Goal: Task Accomplishment & Management: Complete application form

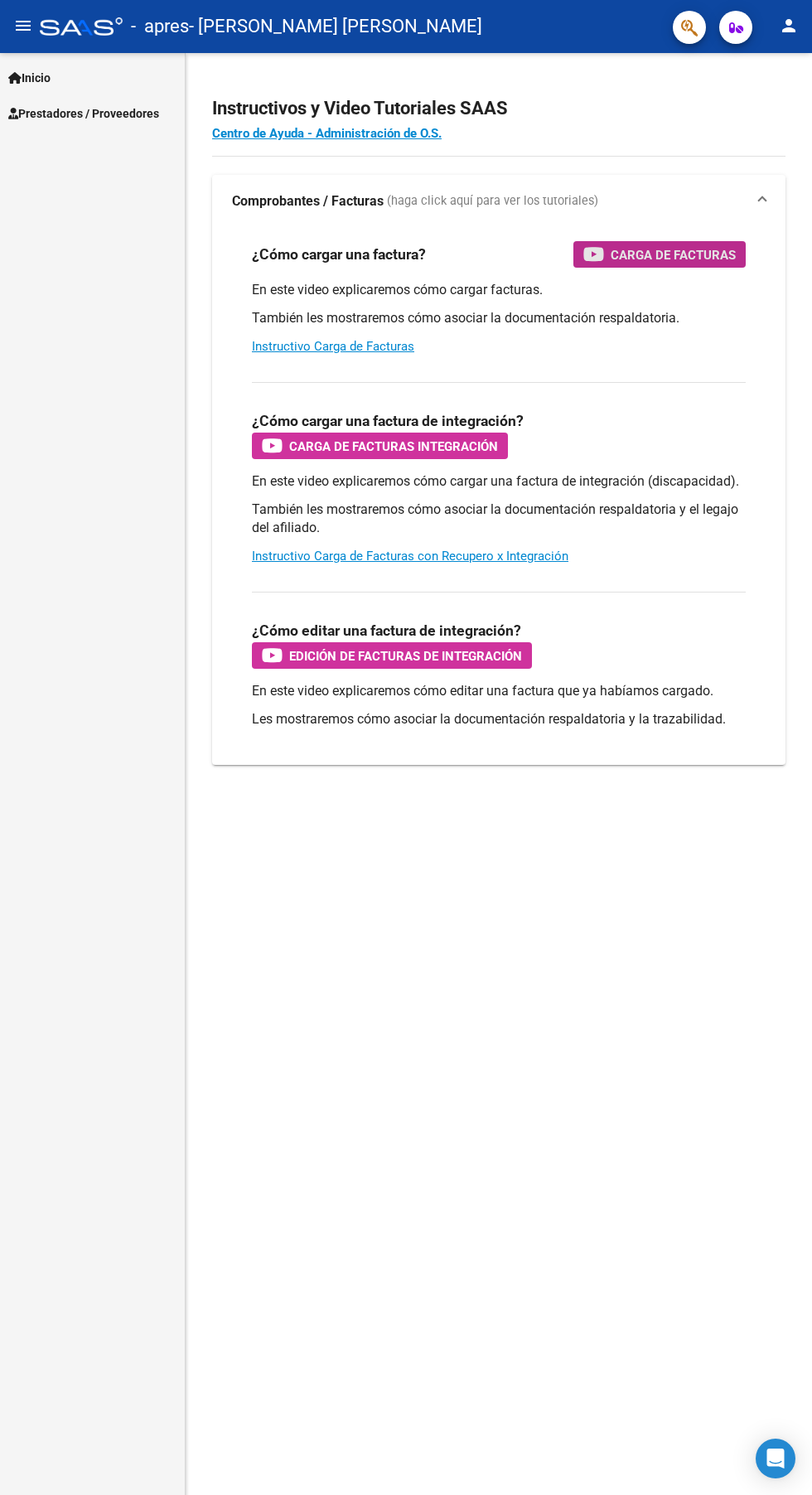
click at [691, 246] on span "Carga de Facturas" at bounding box center [673, 255] width 125 height 20
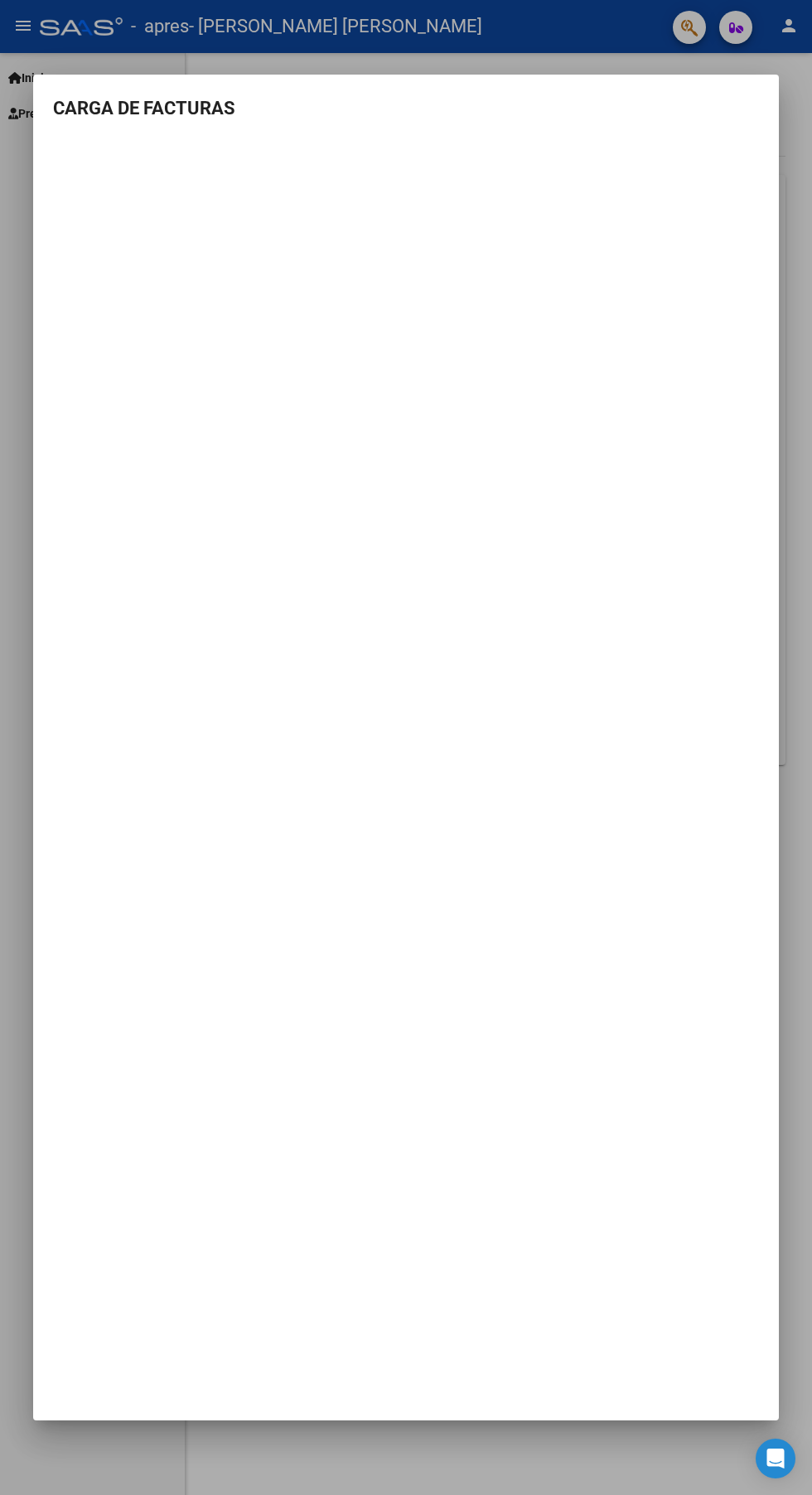
click at [28, 760] on div at bounding box center [406, 748] width 812 height 1495
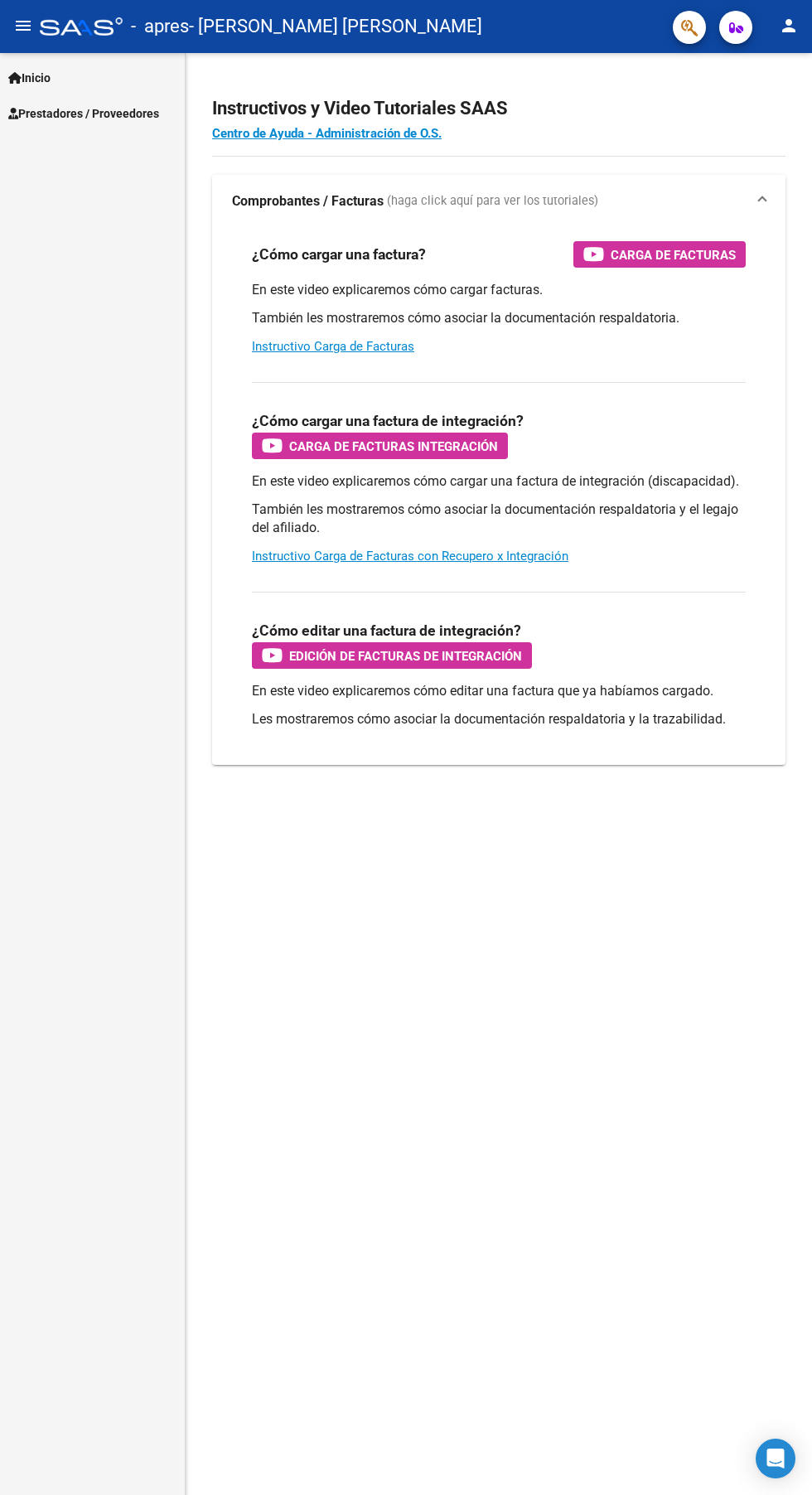
click at [527, 57] on div "Instructivos y Video Tutoriales SAAS Centro de Ayuda - Administración de O.S. C…" at bounding box center [499, 449] width 627 height 792
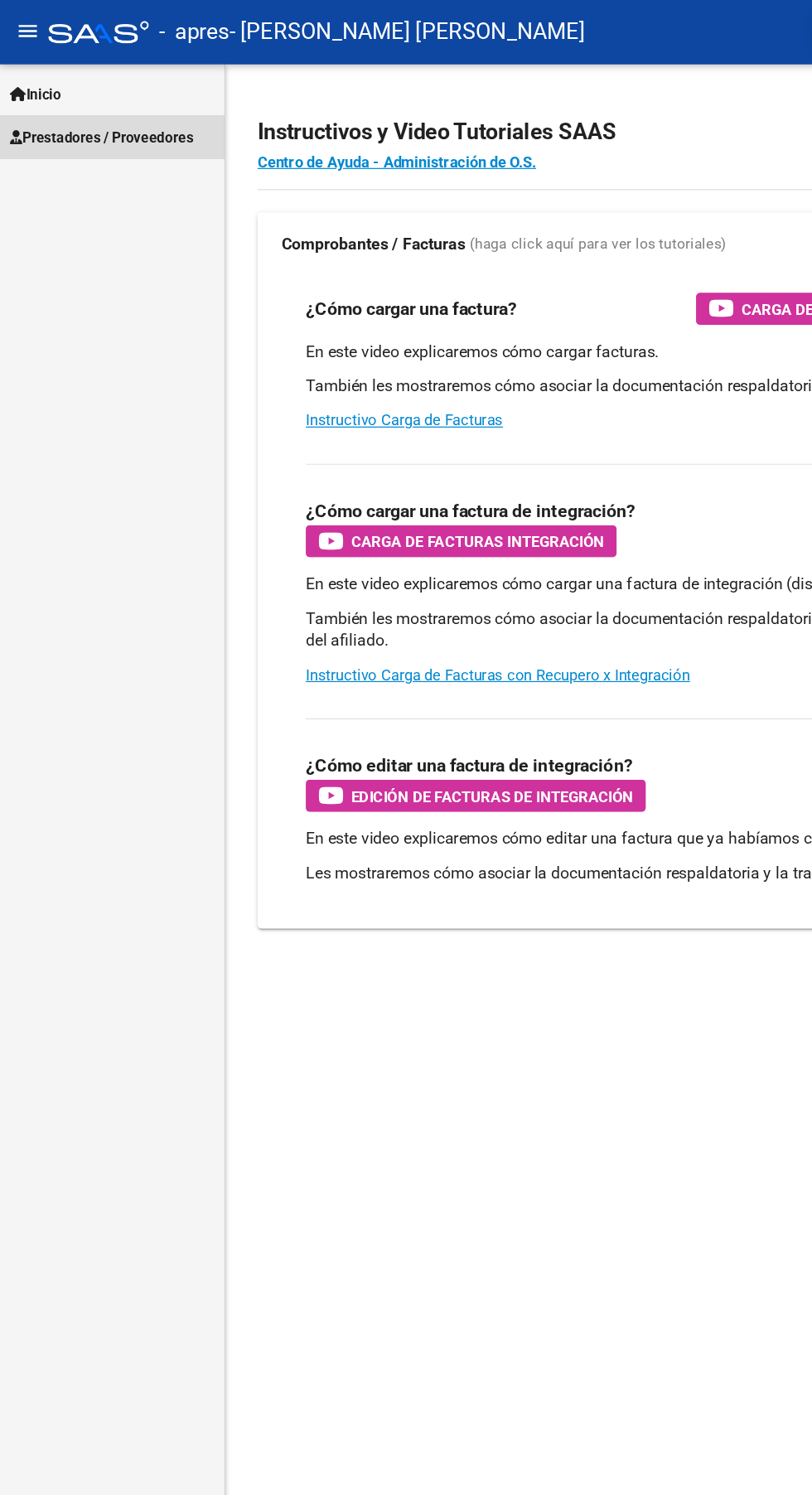
click at [157, 108] on span "Prestadores / Proveedores" at bounding box center [83, 114] width 151 height 19
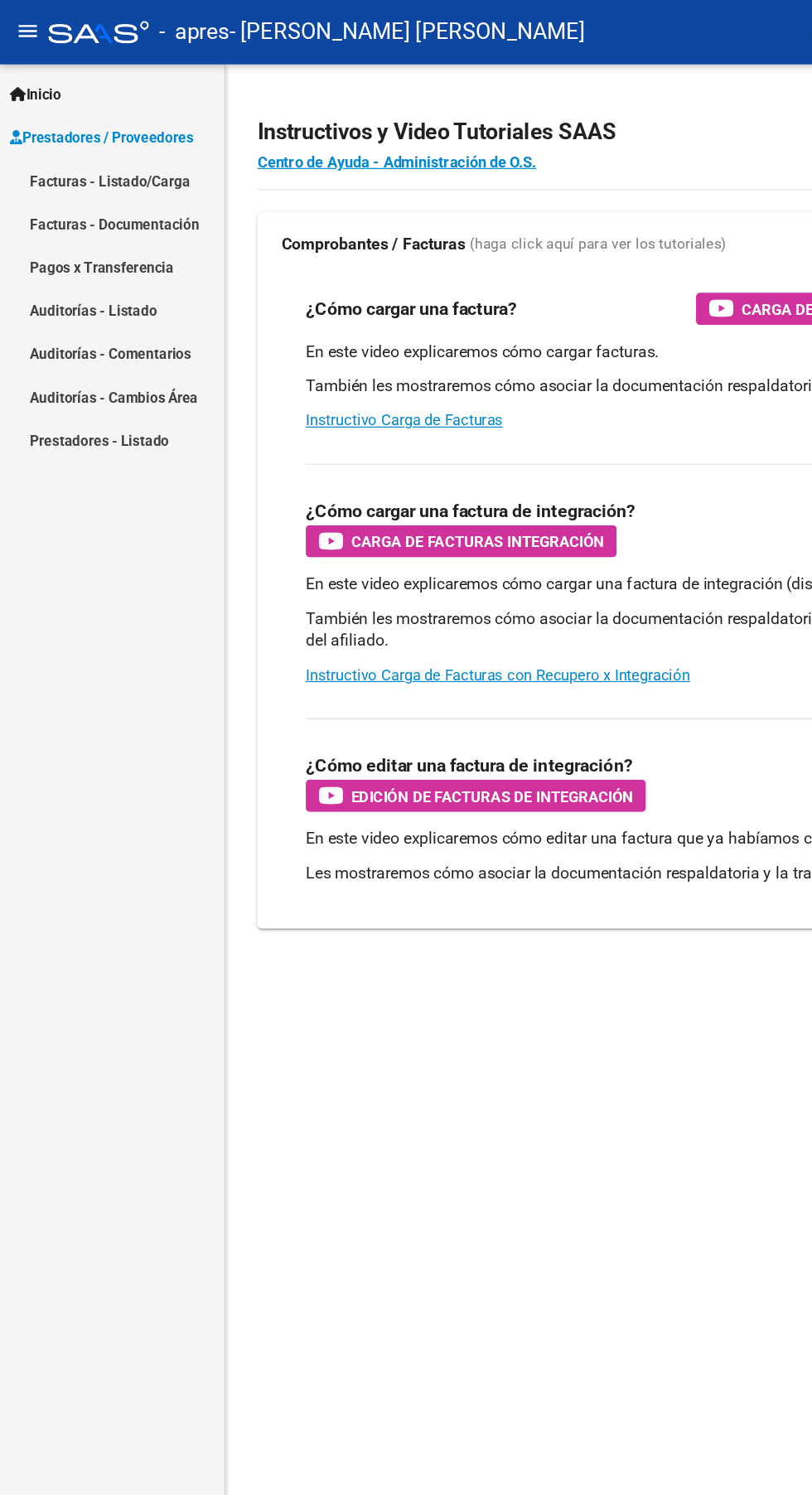
click at [163, 152] on link "Facturas - Listado/Carga" at bounding box center [92, 148] width 184 height 35
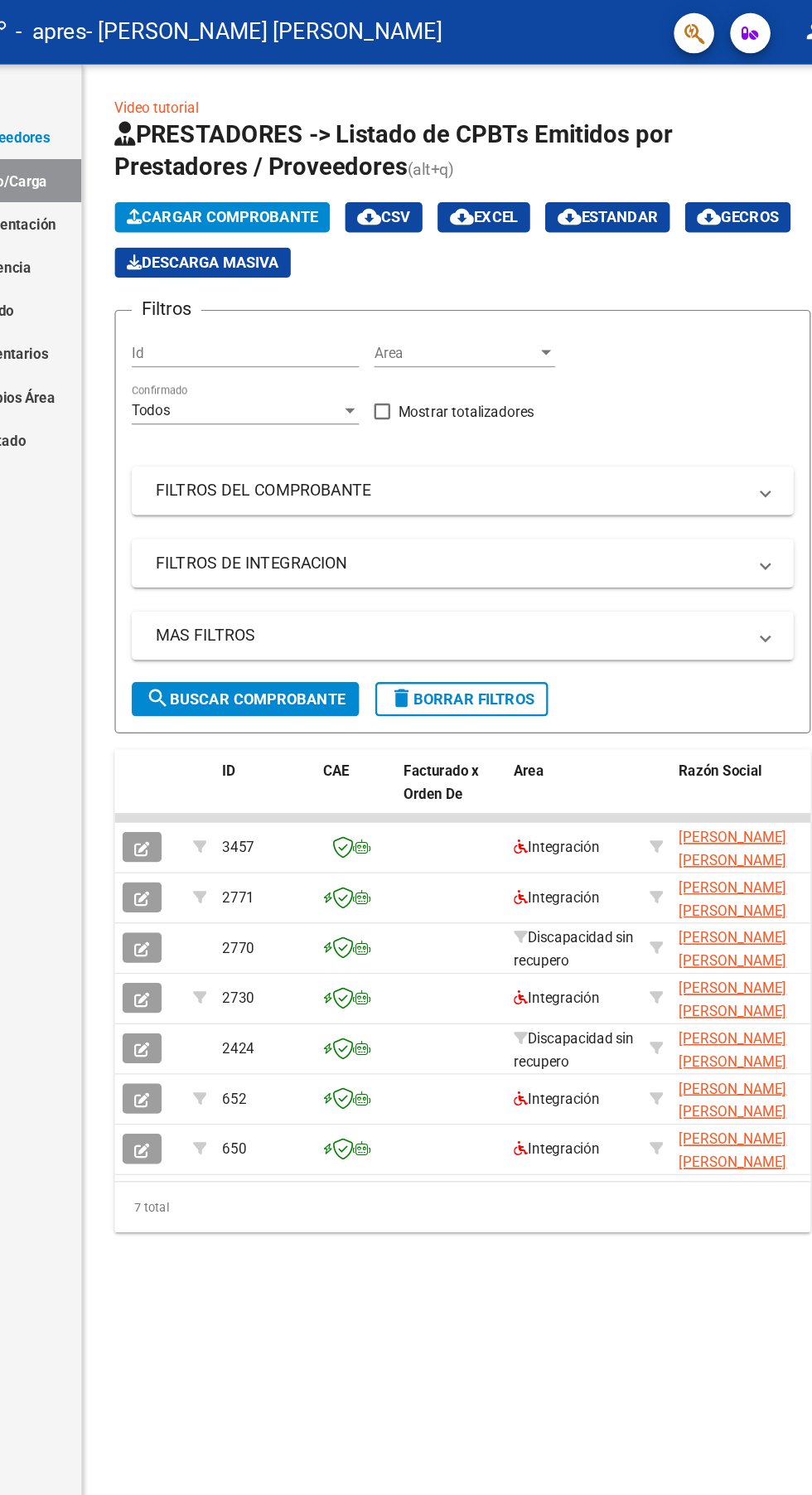
click at [372, 172] on span "Cargar Comprobante" at bounding box center [301, 179] width 158 height 15
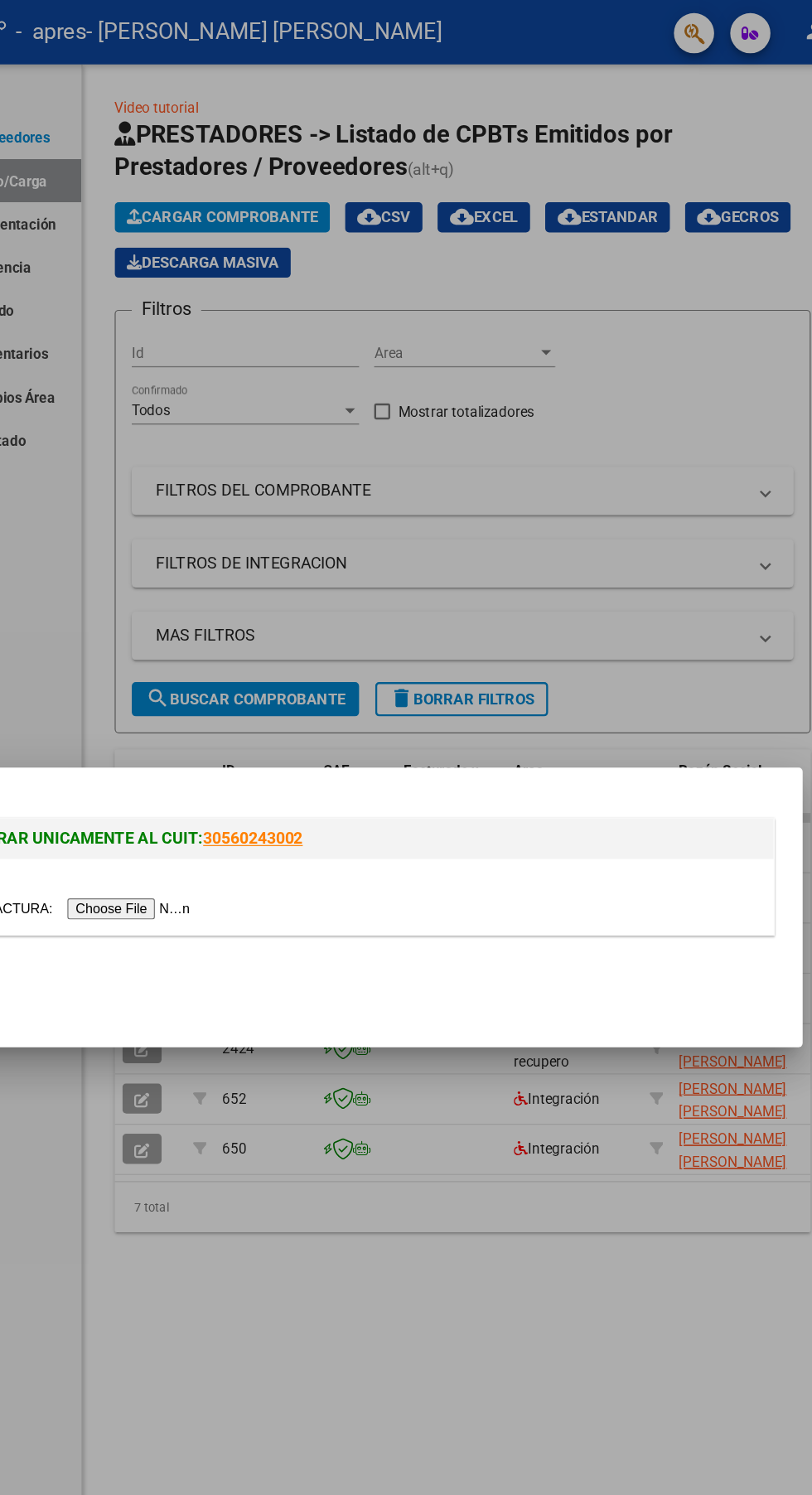
click at [251, 747] on input "file" at bounding box center [174, 748] width 209 height 18
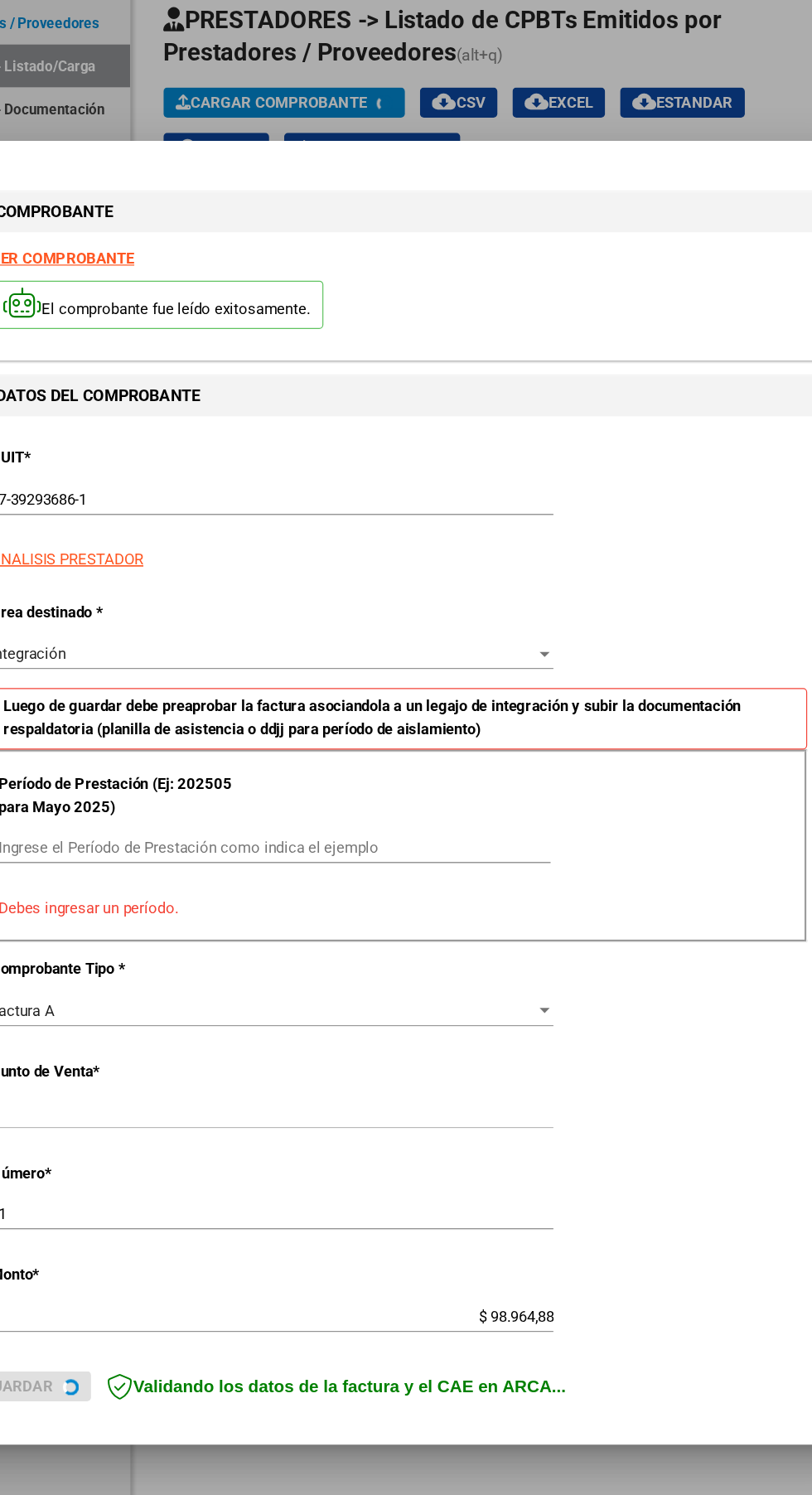
scroll to position [18, 0]
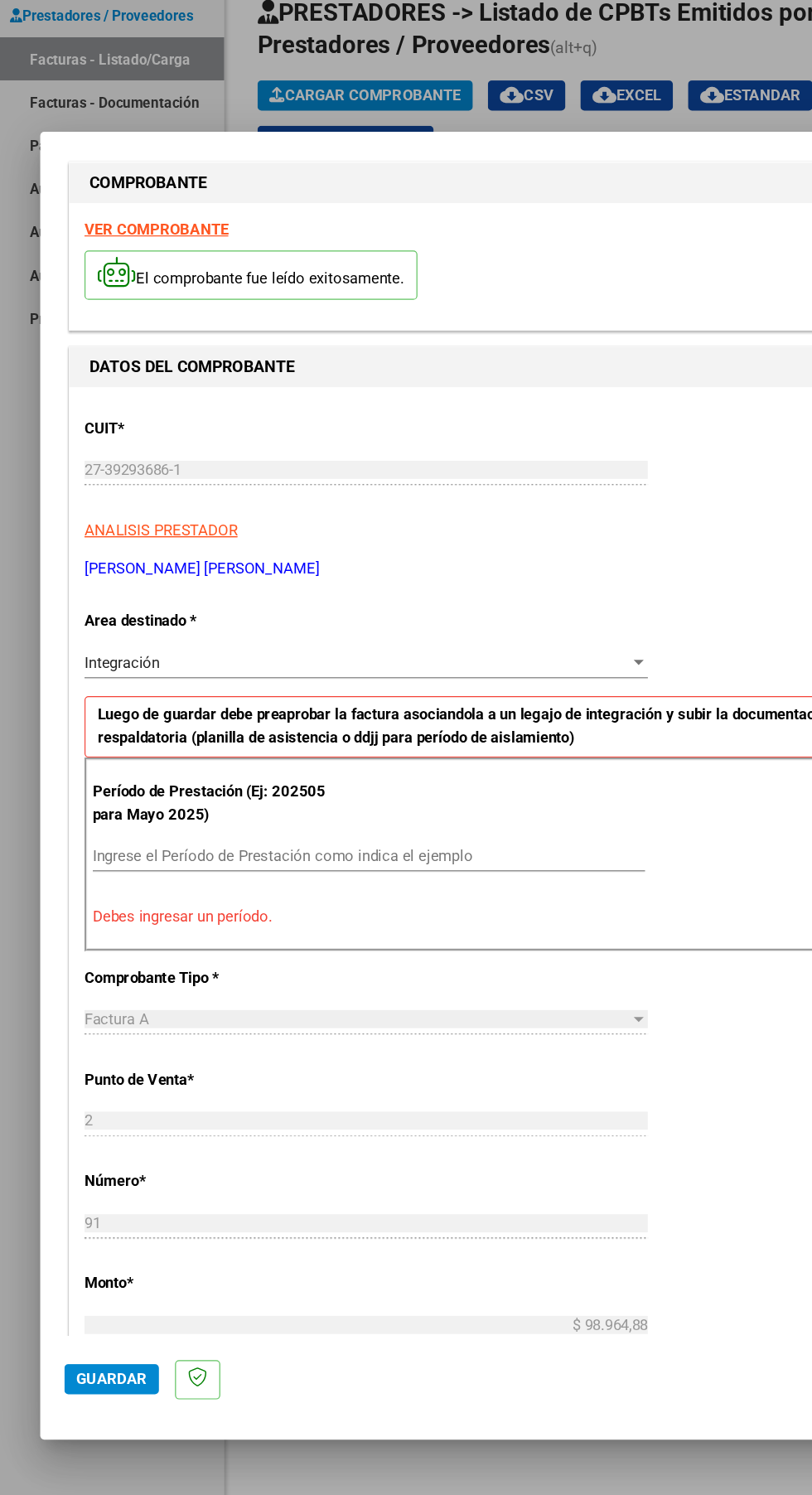
click at [352, 639] on div "Integración" at bounding box center [294, 646] width 449 height 15
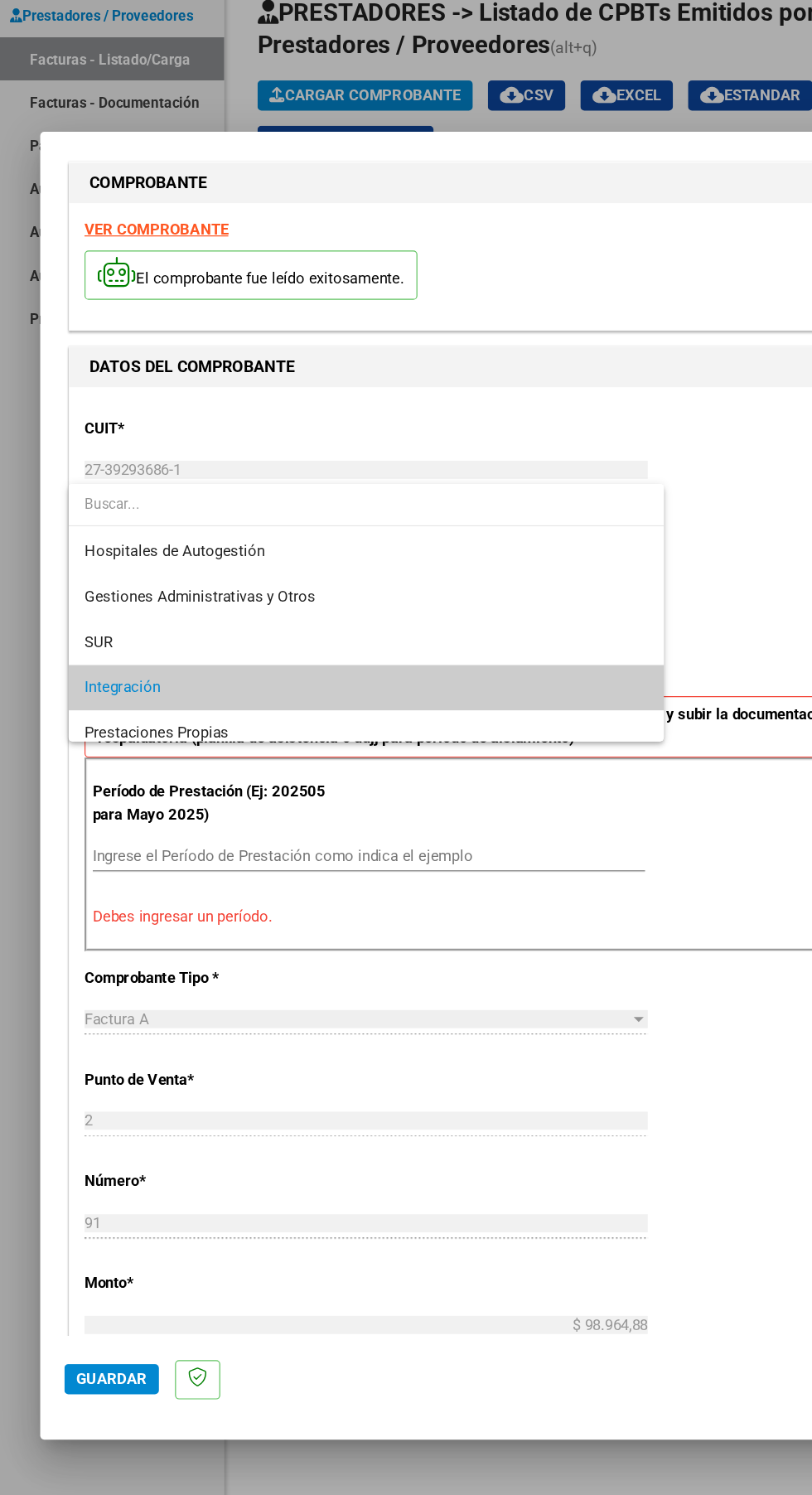
scroll to position [61, 0]
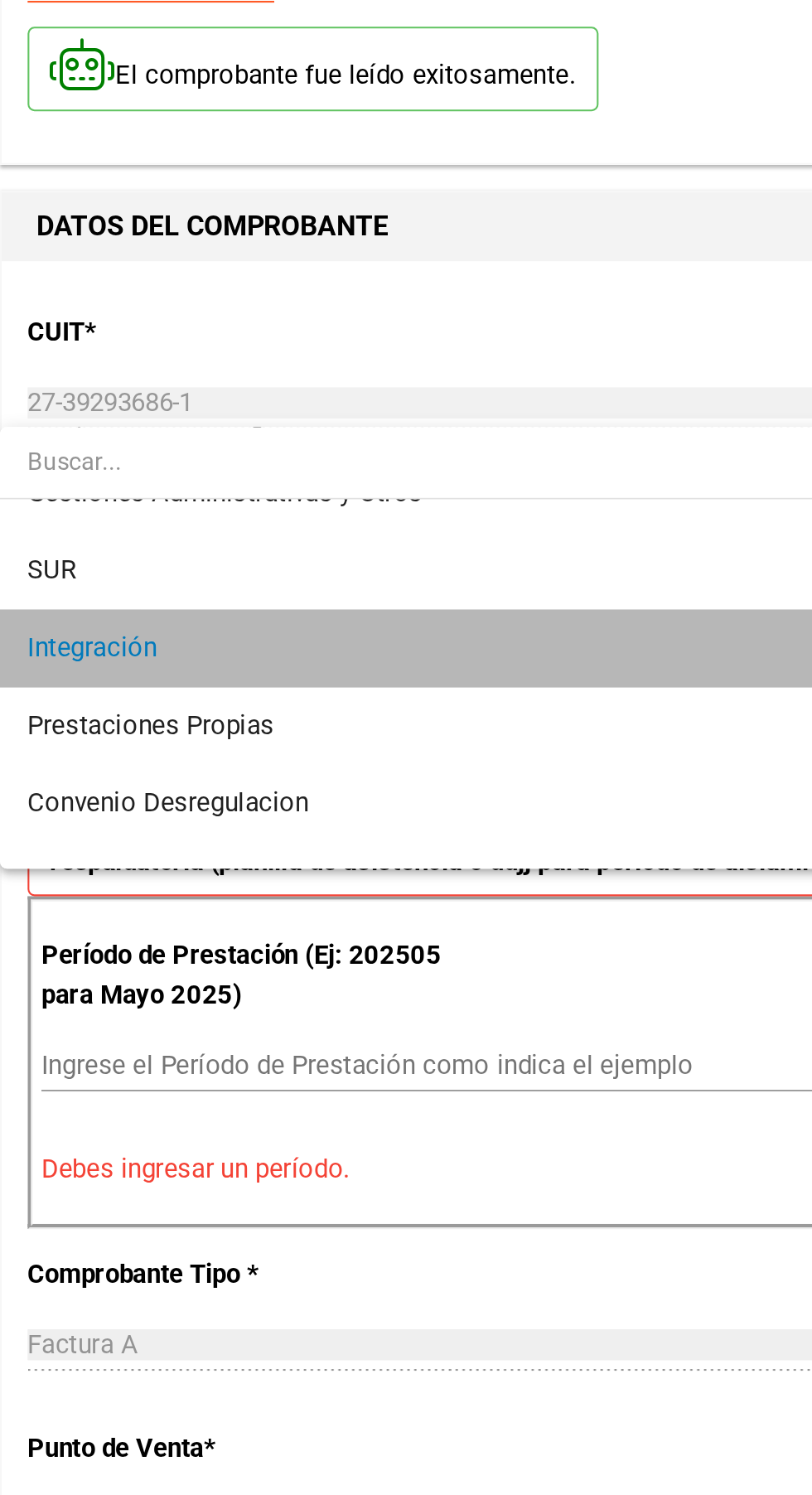
click at [285, 593] on span "Integración" at bounding box center [301, 606] width 464 height 37
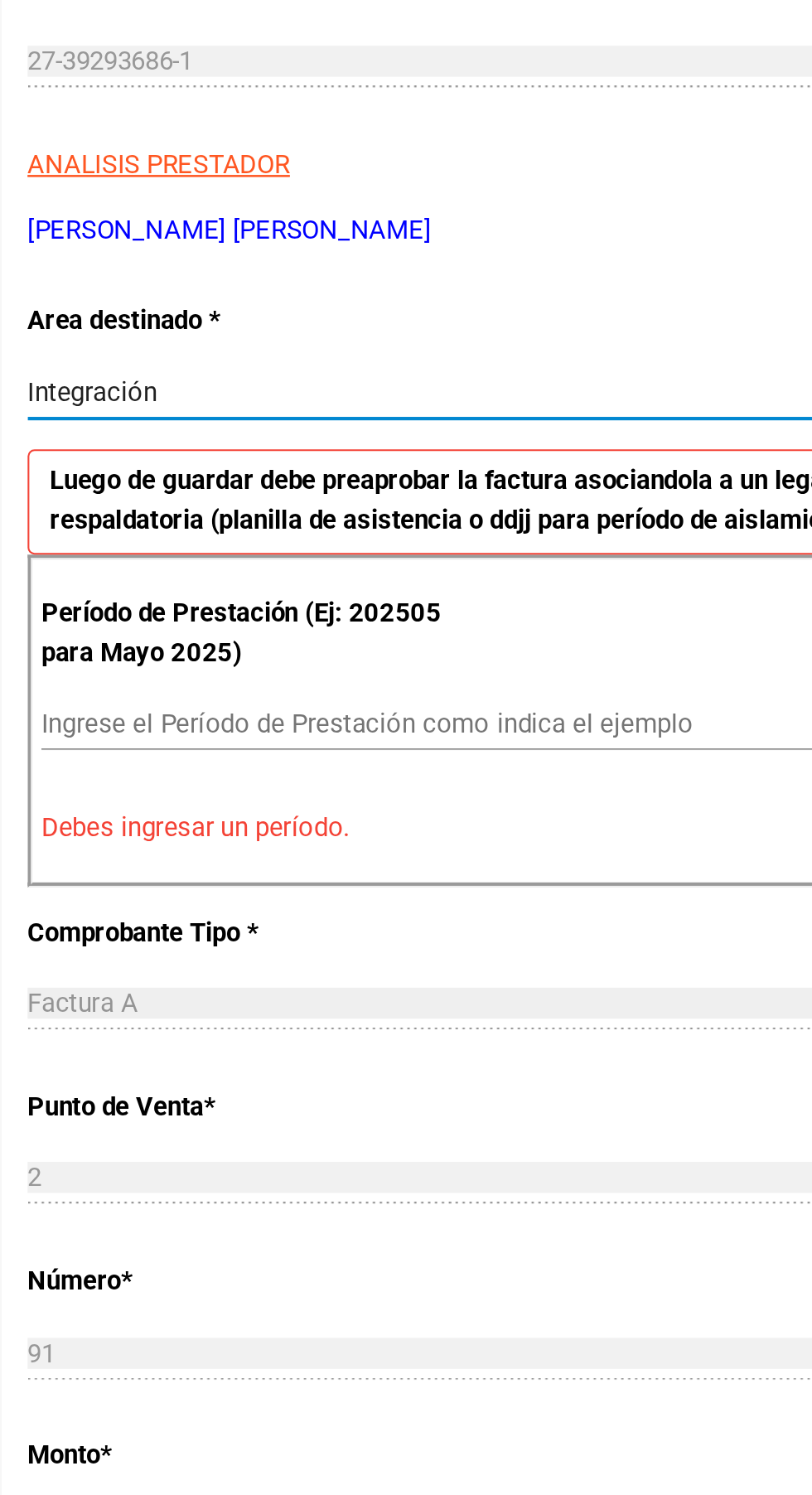
scroll to position [184, 0]
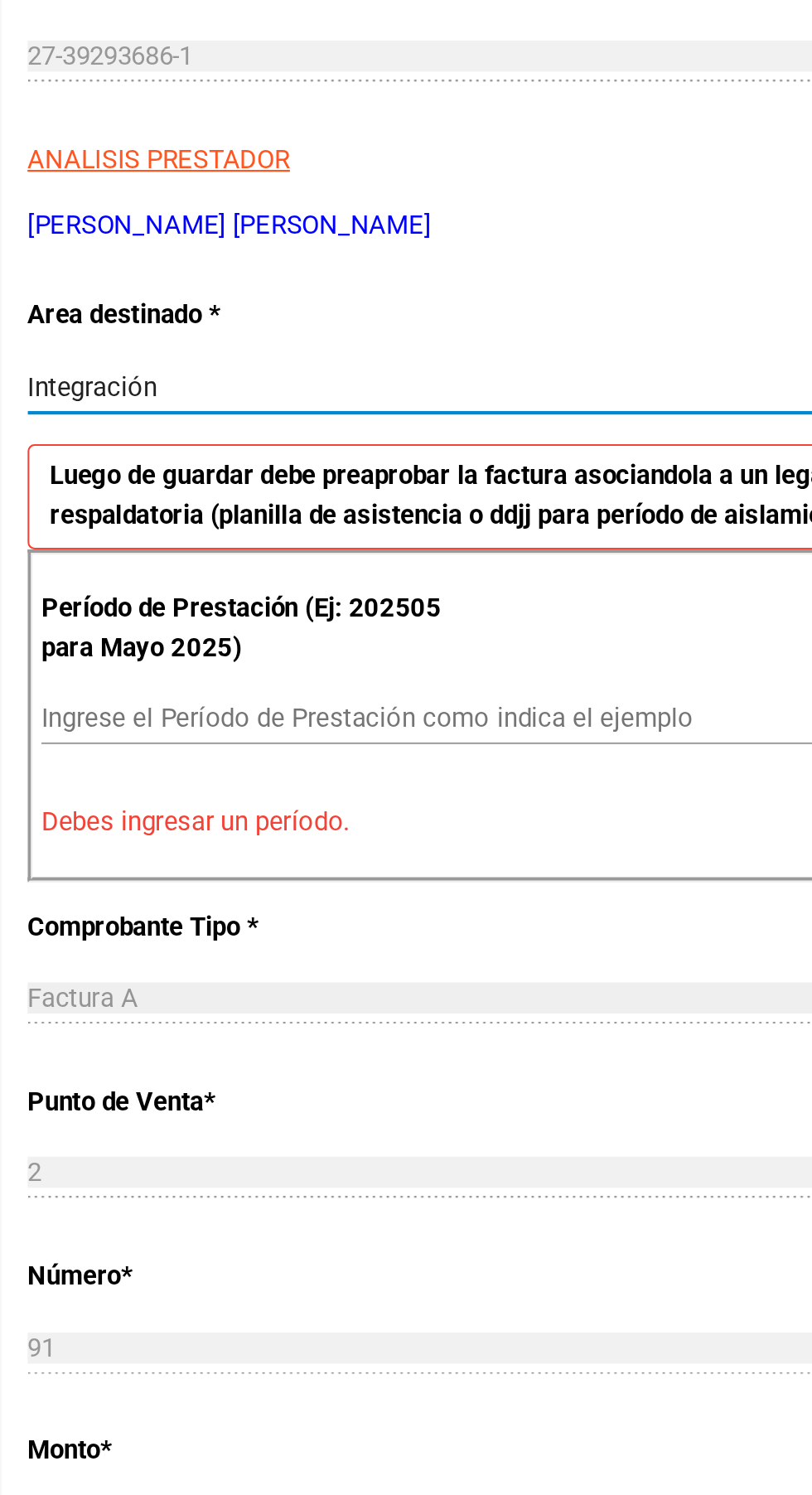
click at [304, 632] on input "Ingrese el Período de Prestación como indica el ejemplo" at bounding box center [303, 639] width 455 height 15
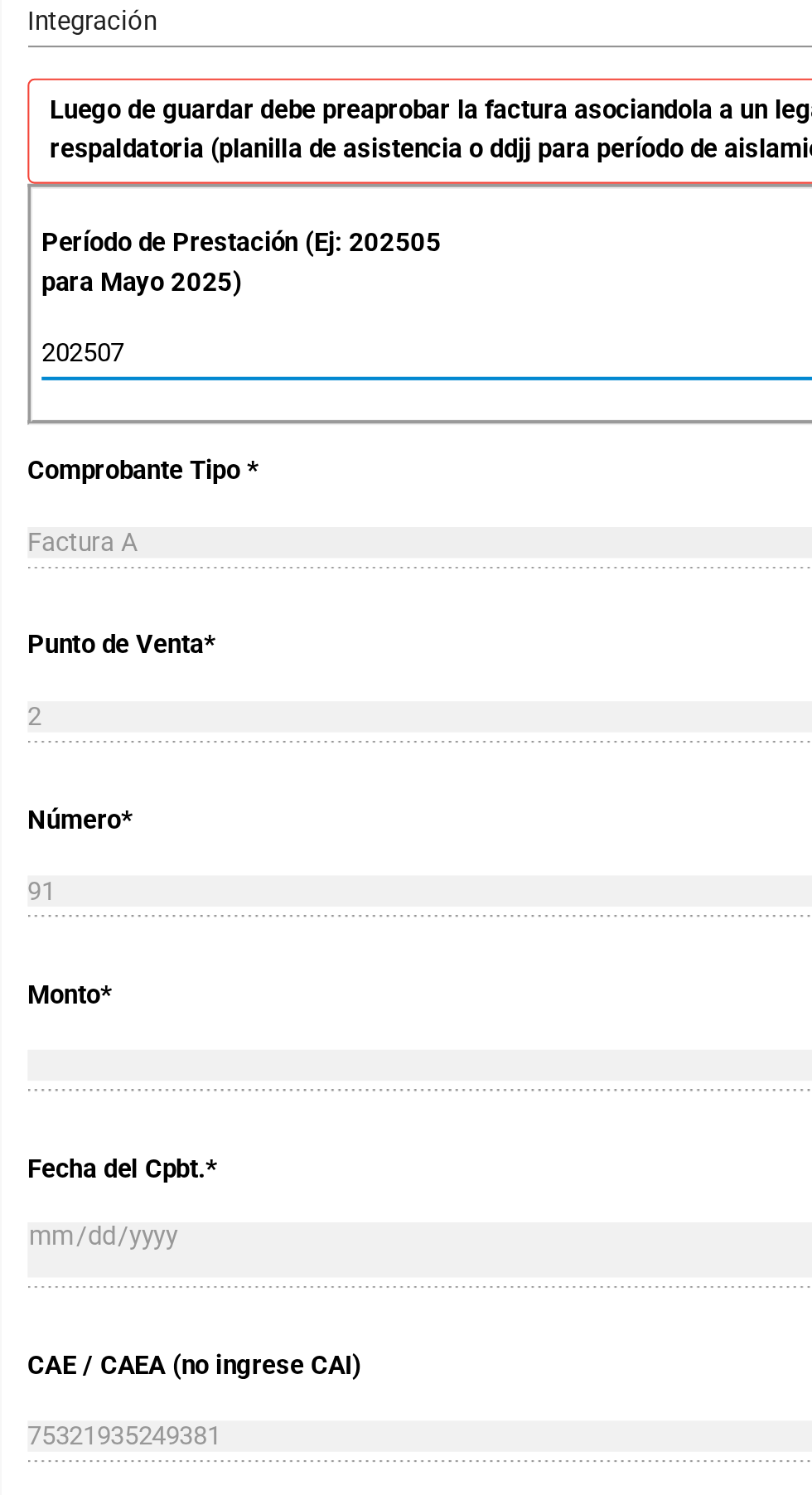
scroll to position [431, 0]
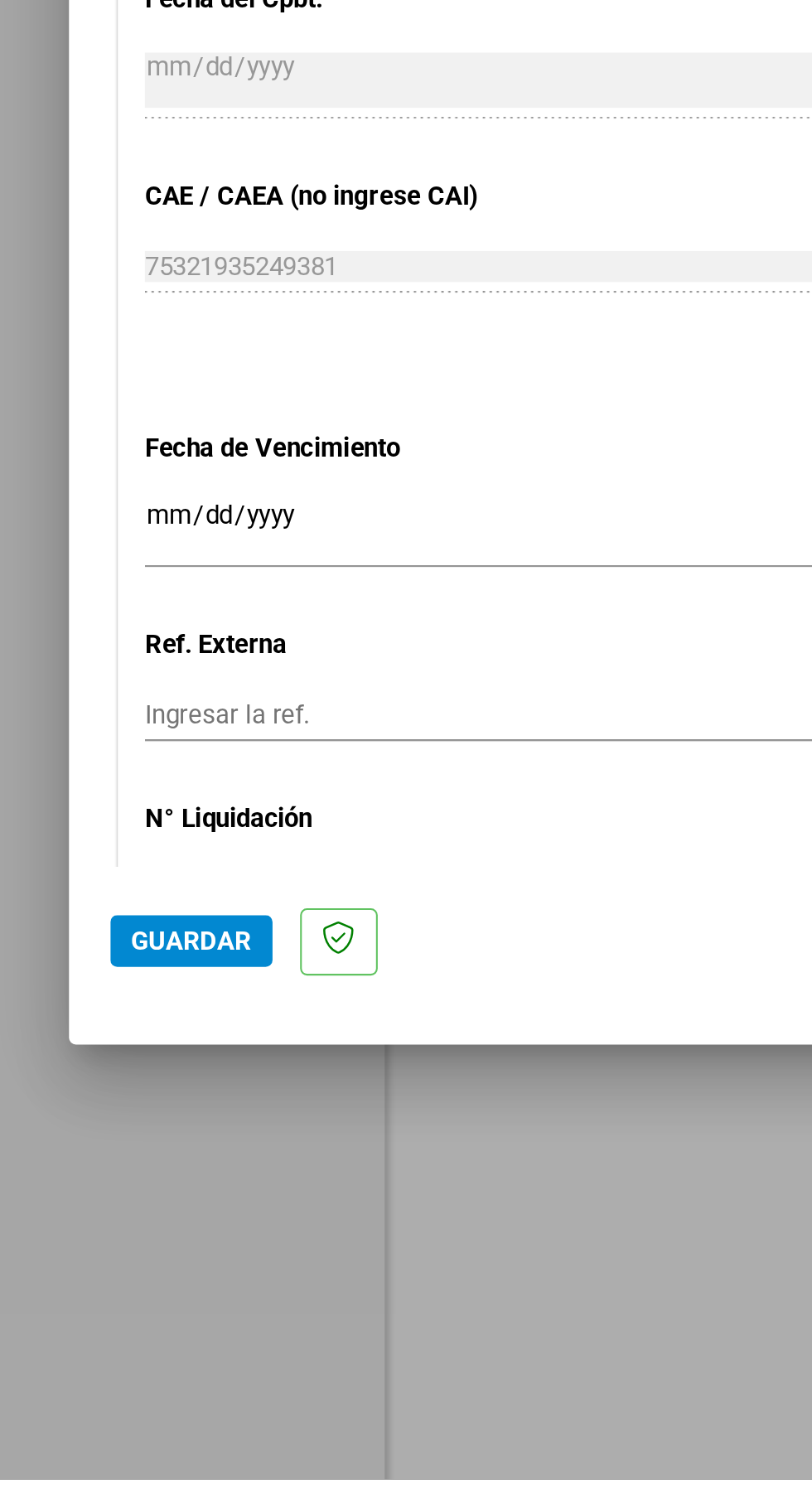
type input "202507"
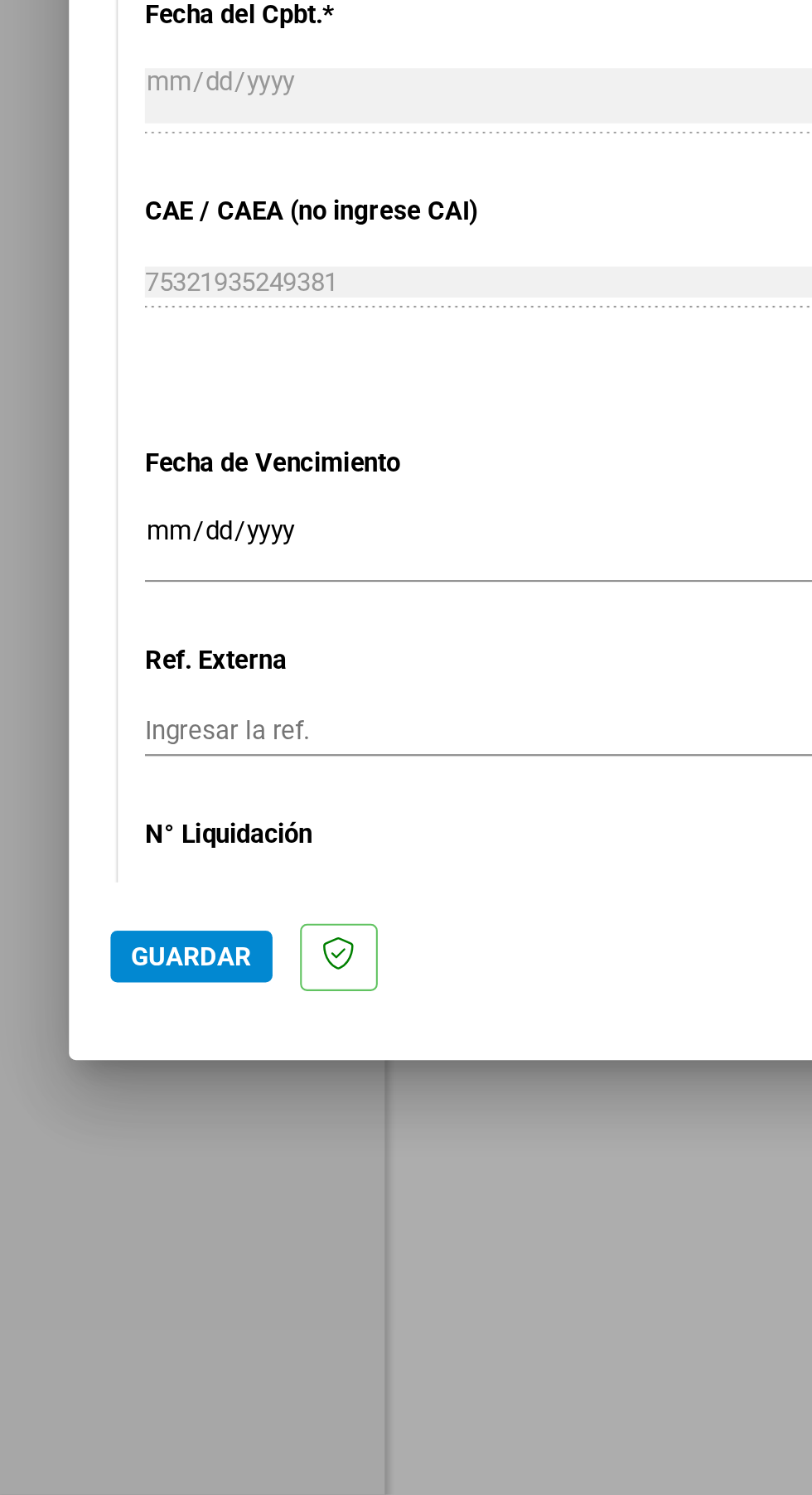
click at [254, 1026] on input "Ingresar la fecha" at bounding box center [301, 1039] width 464 height 27
type input "2025-08-19"
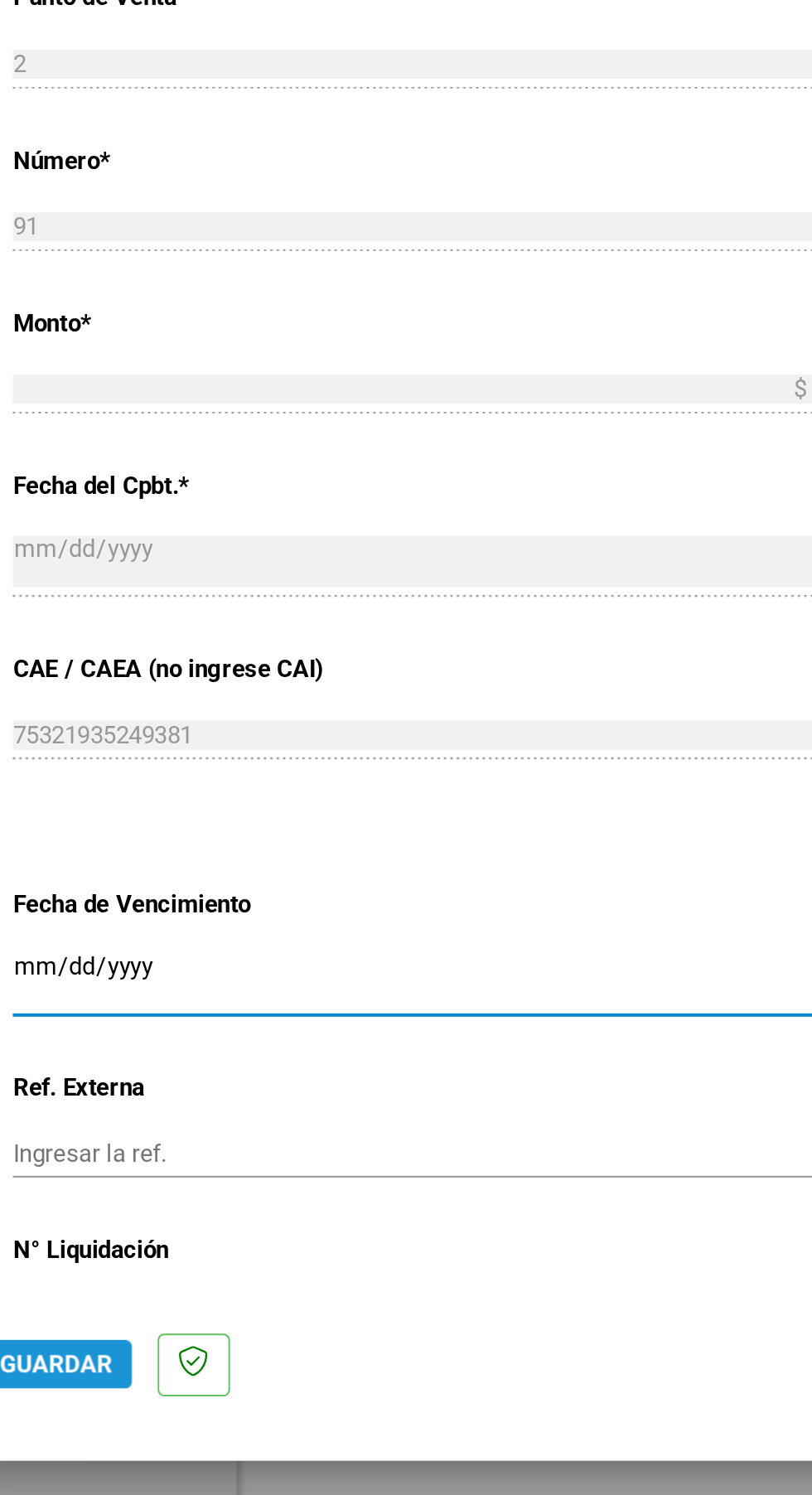
click at [93, 1249] on button "Guardar" at bounding box center [92, 1236] width 78 height 25
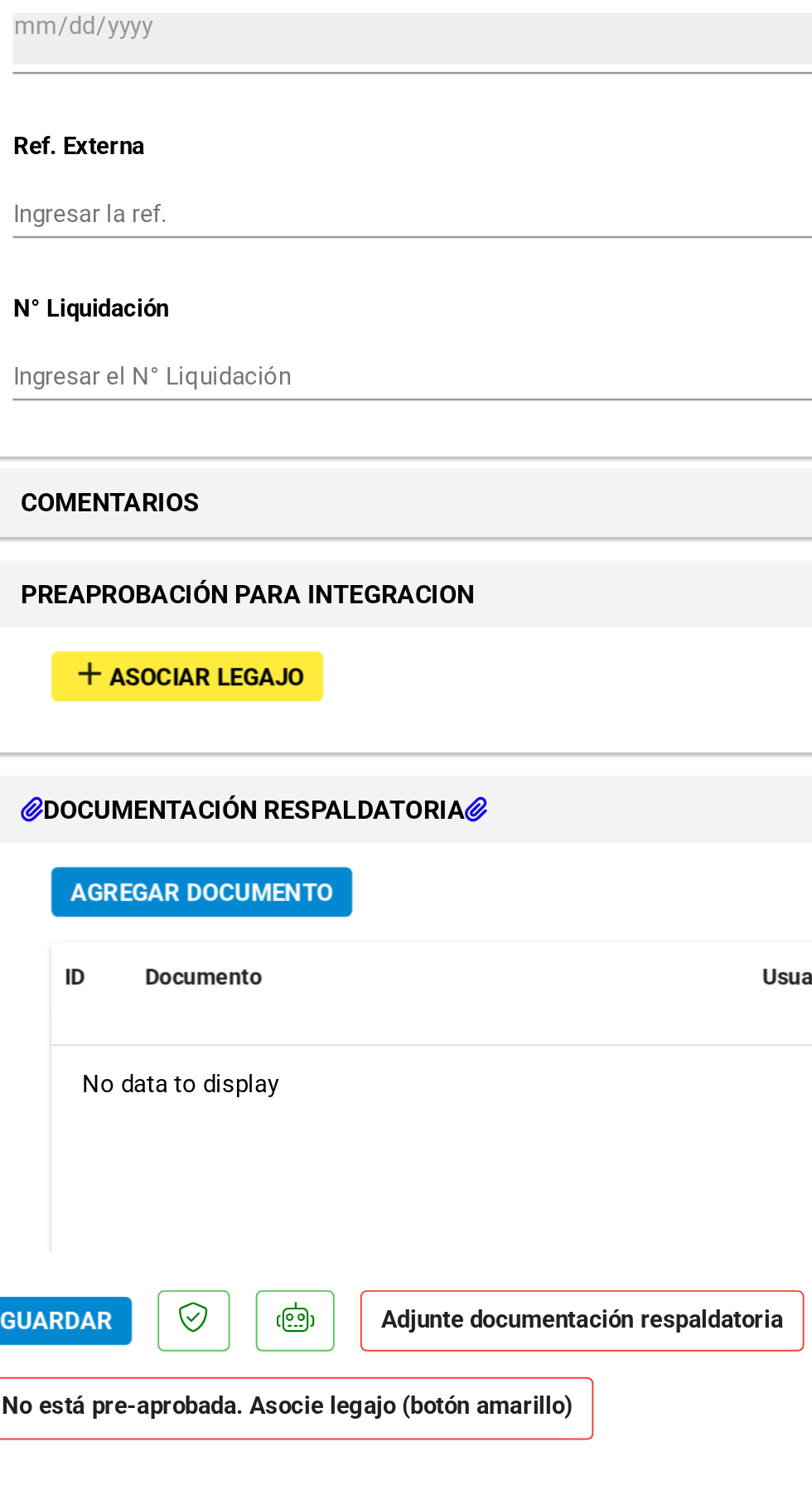
scroll to position [910, 0]
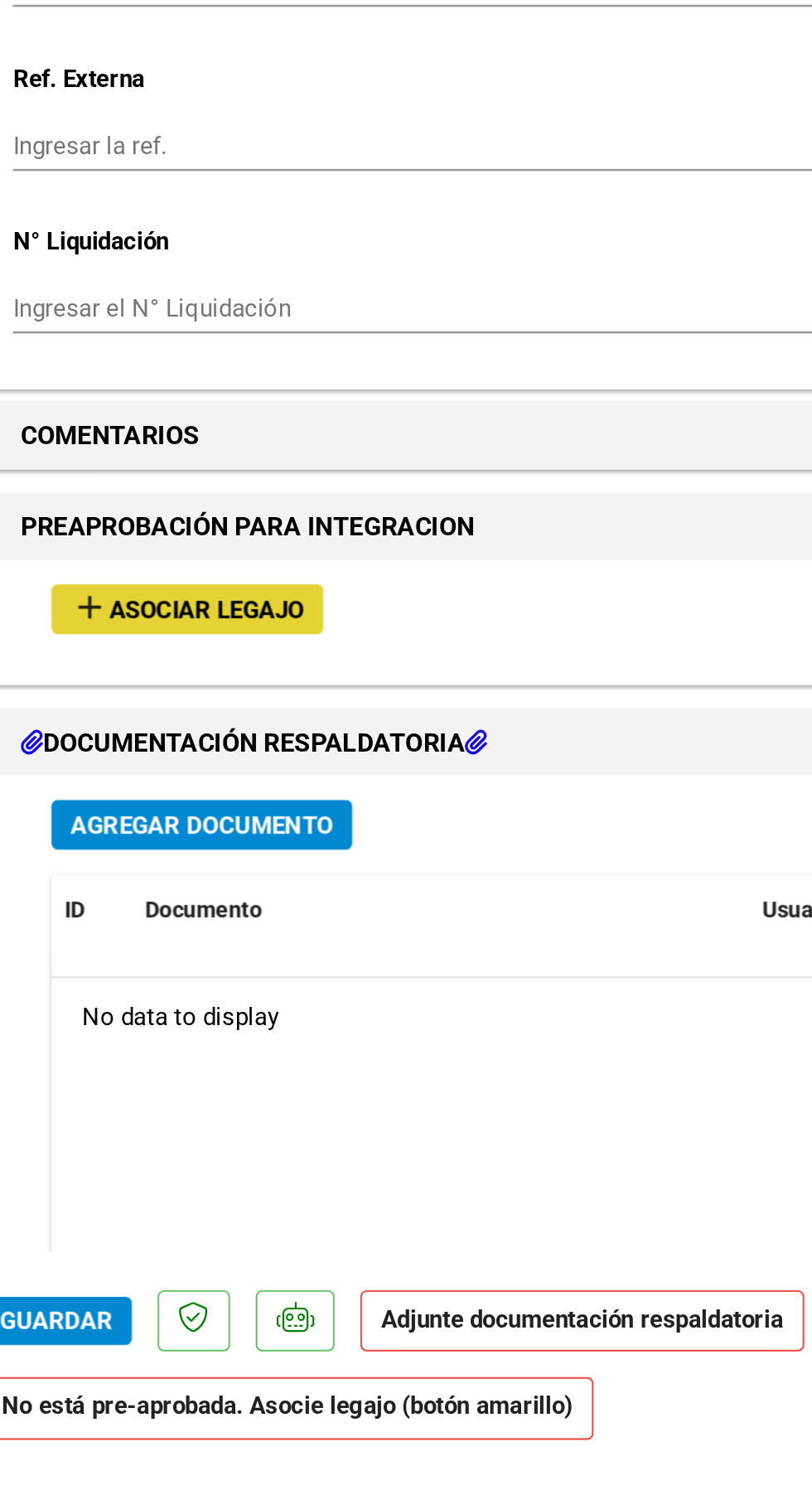
click at [201, 835] on button "add Asociar Legajo" at bounding box center [159, 848] width 140 height 26
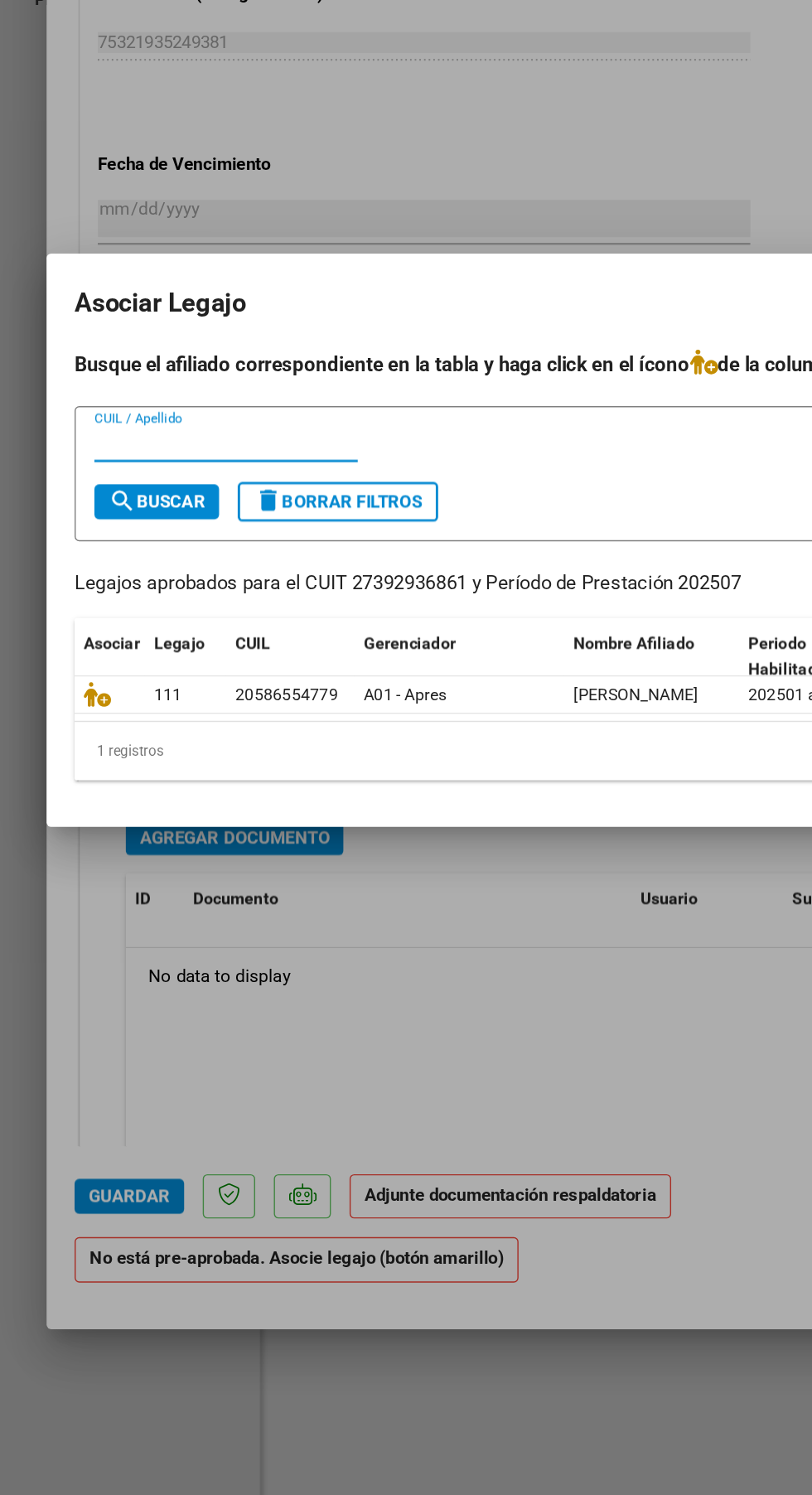
click at [73, 857] on icon at bounding box center [69, 857] width 19 height 19
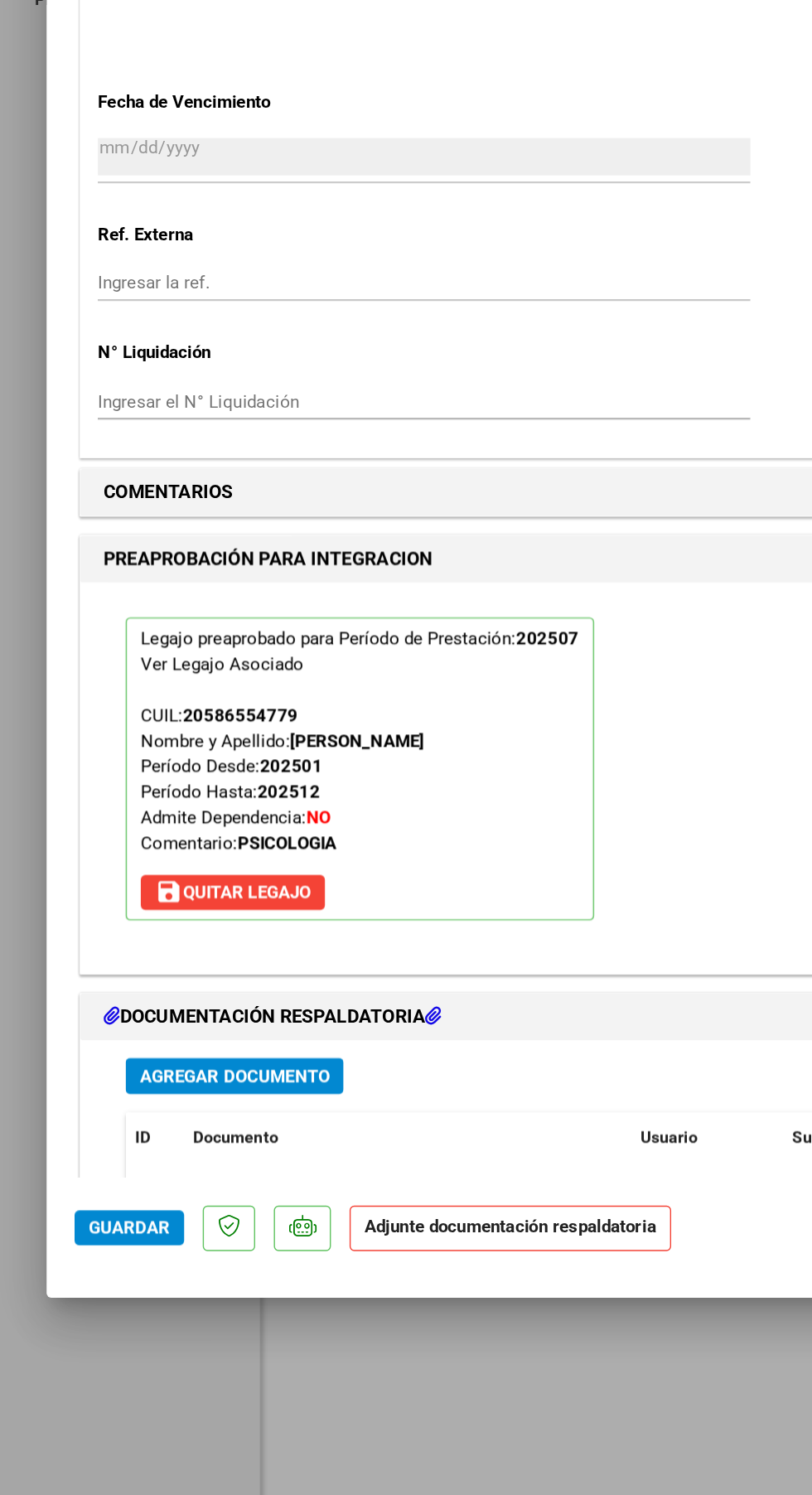
scroll to position [1168, 0]
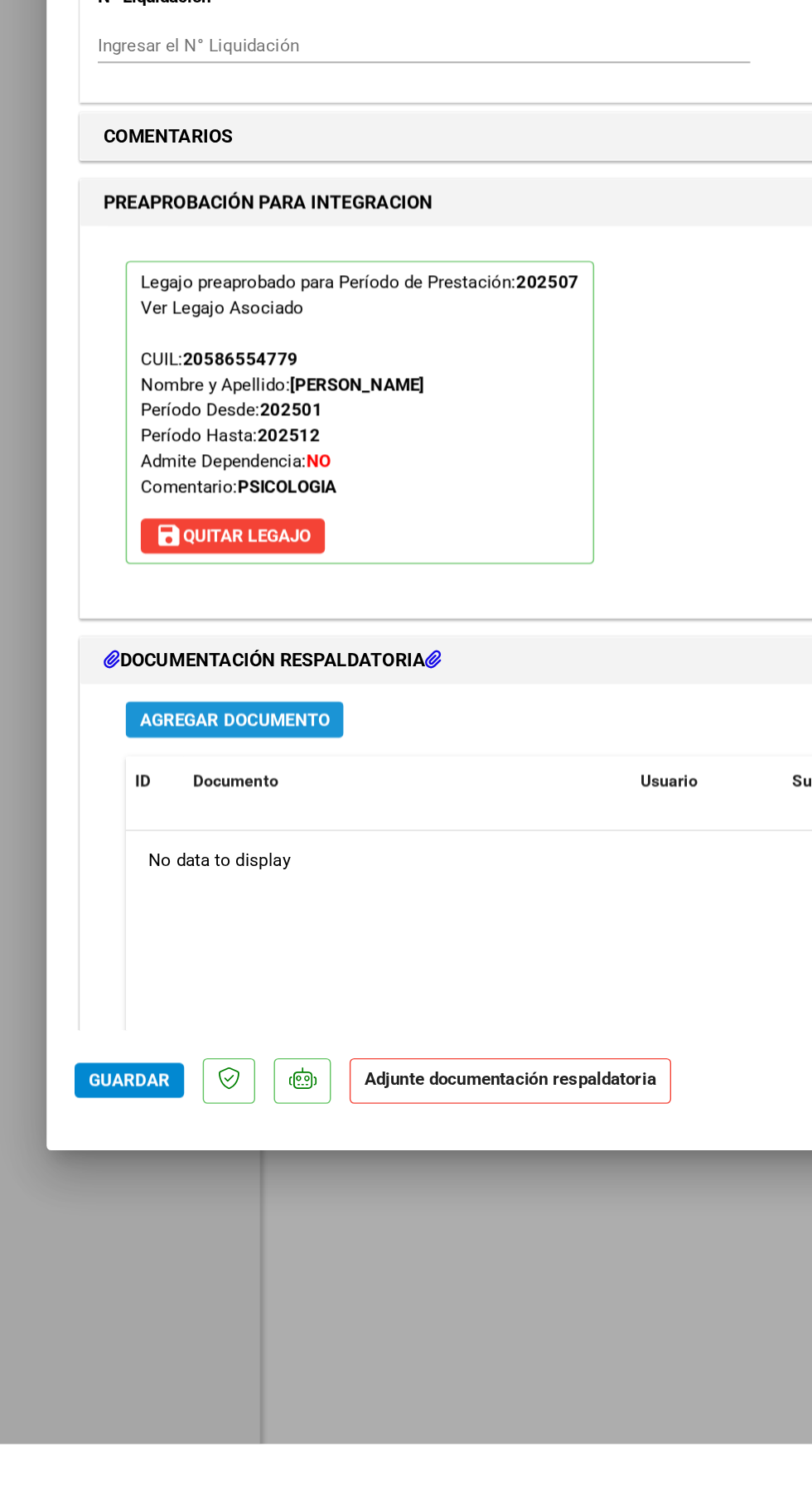
click at [204, 980] on span "Agregar Documento" at bounding box center [167, 980] width 135 height 15
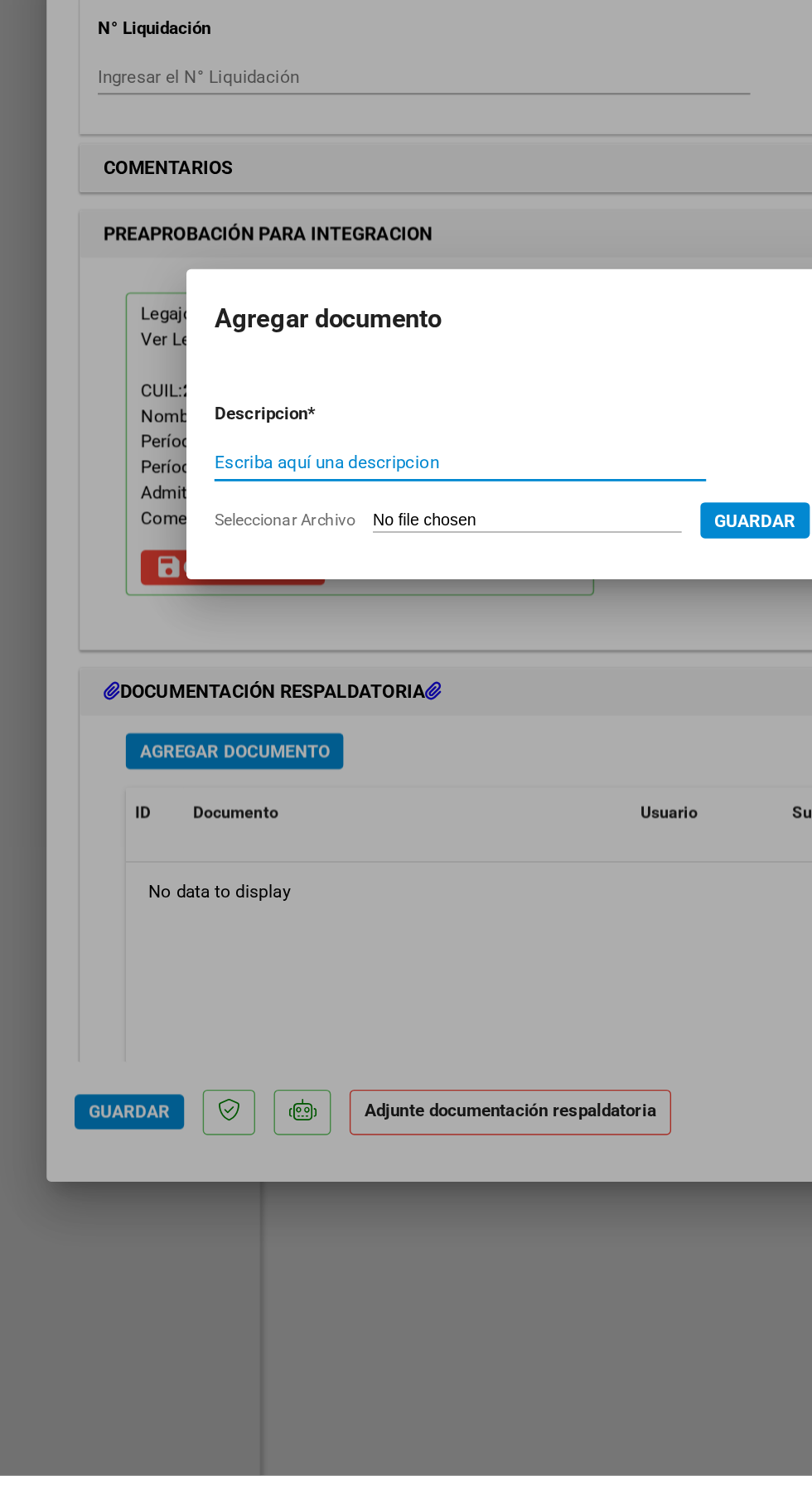
scroll to position [1086, 0]
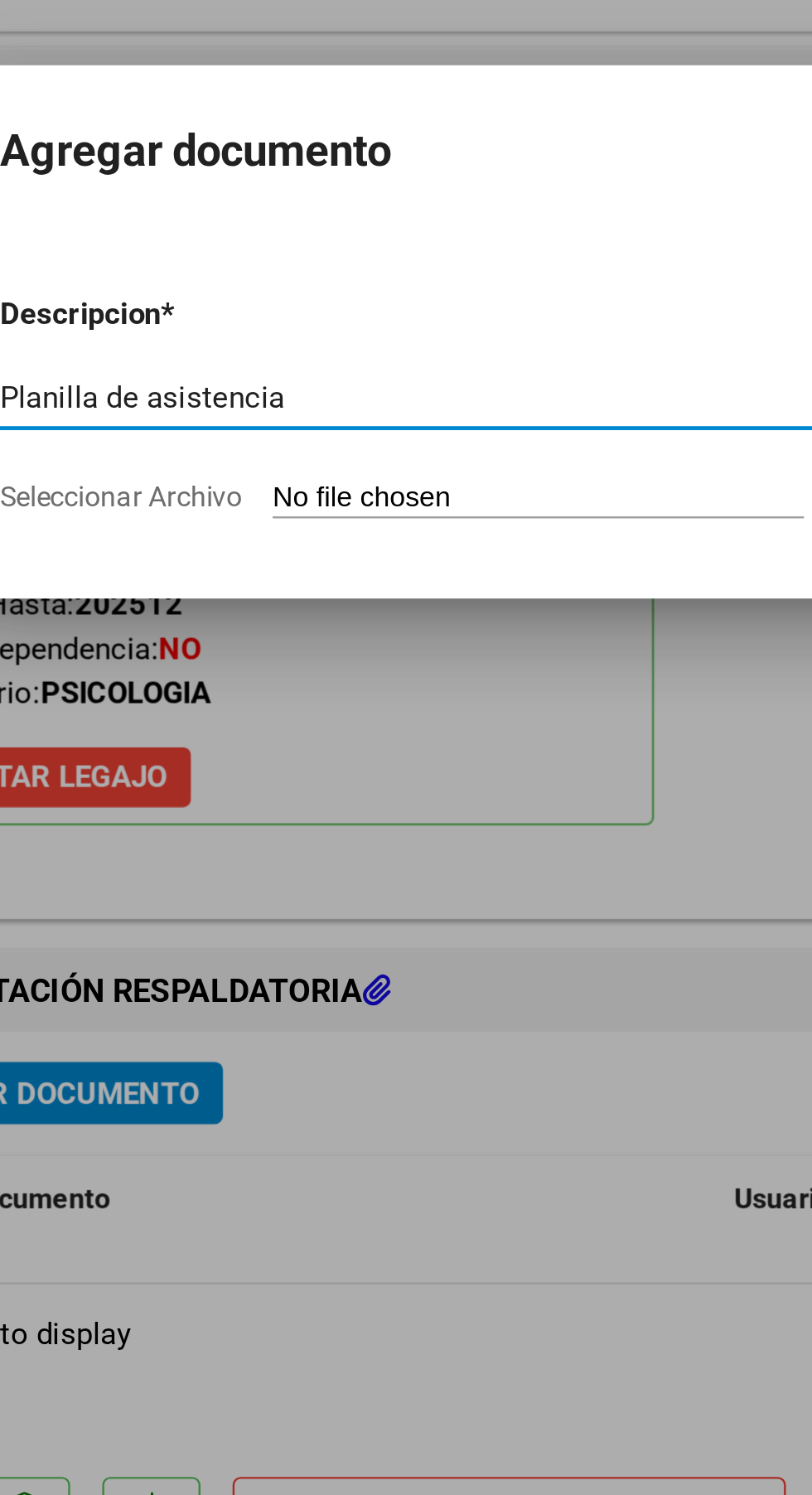
type input "Planilla de asistencia"
click at [387, 812] on input "Seleccionar Archivo" at bounding box center [374, 816] width 220 height 16
type input "C:\fakepath\Adobe Scan 10 sept 2025 (31)_1.pdf"
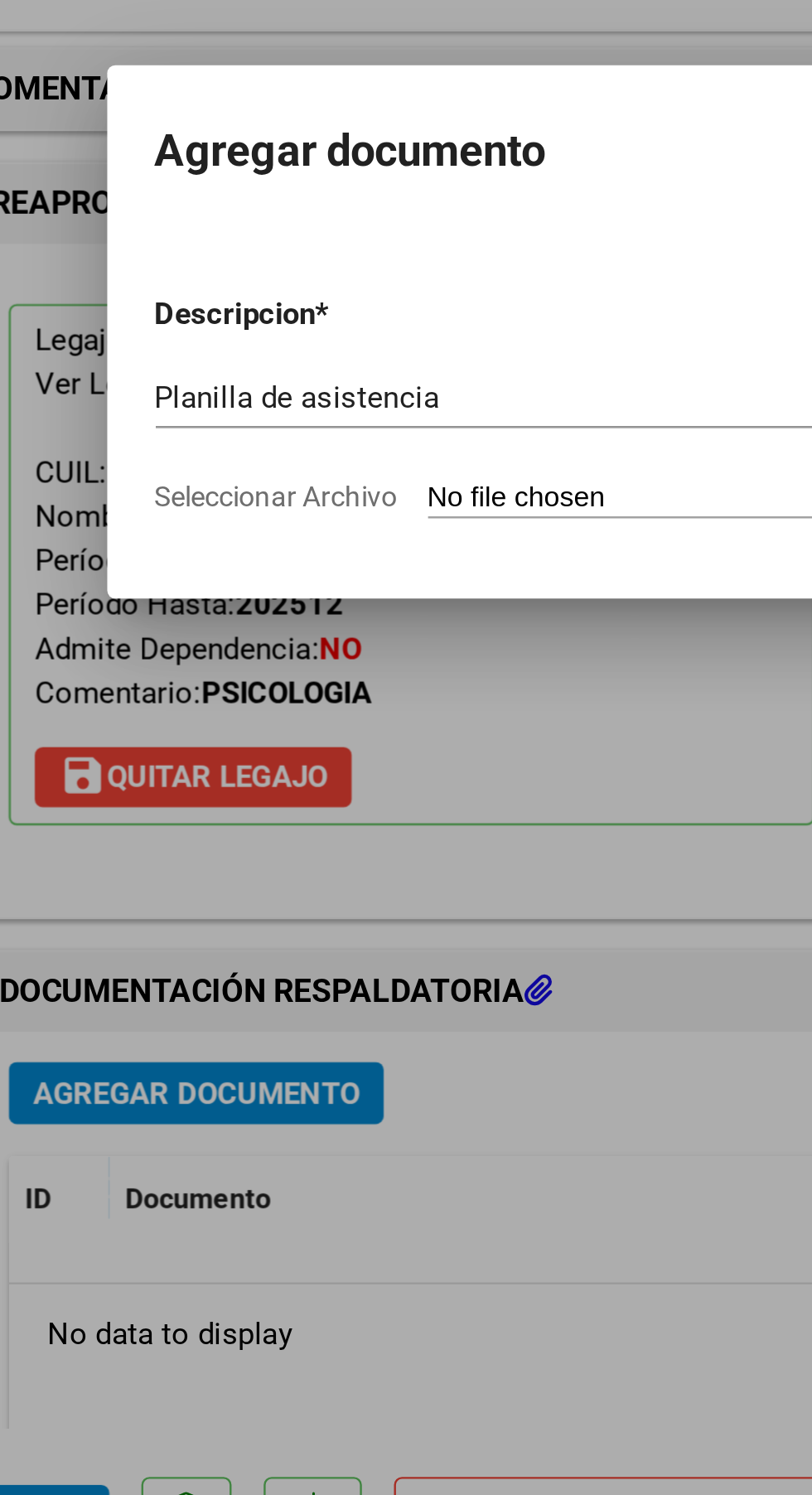
click at [308, 783] on input "Planilla de asistencia" at bounding box center [327, 775] width 354 height 15
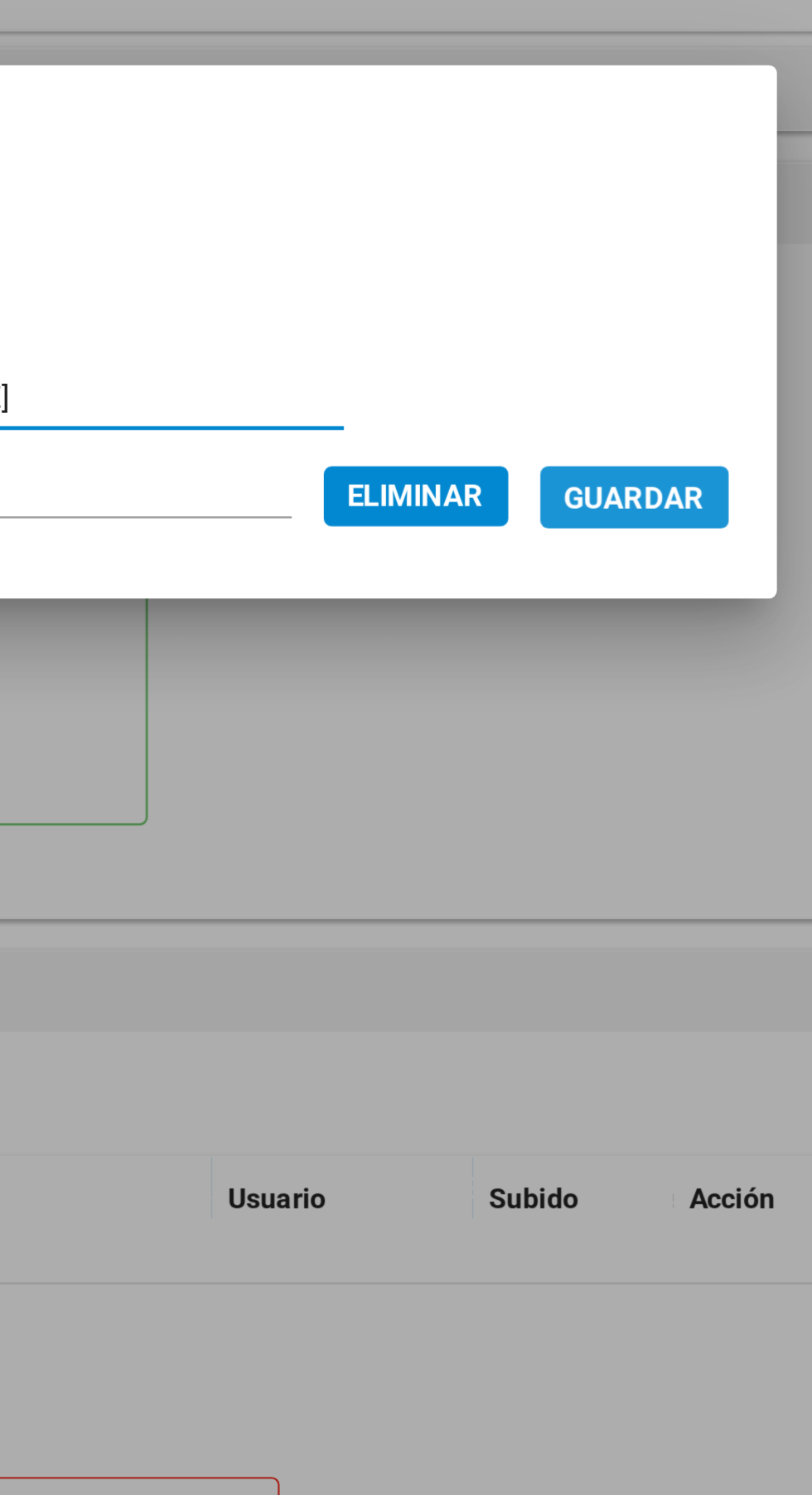
type input "Planilla de asistencia julio Gómez Ignacio"
click at [656, 824] on button "Guardar" at bounding box center [624, 816] width 78 height 26
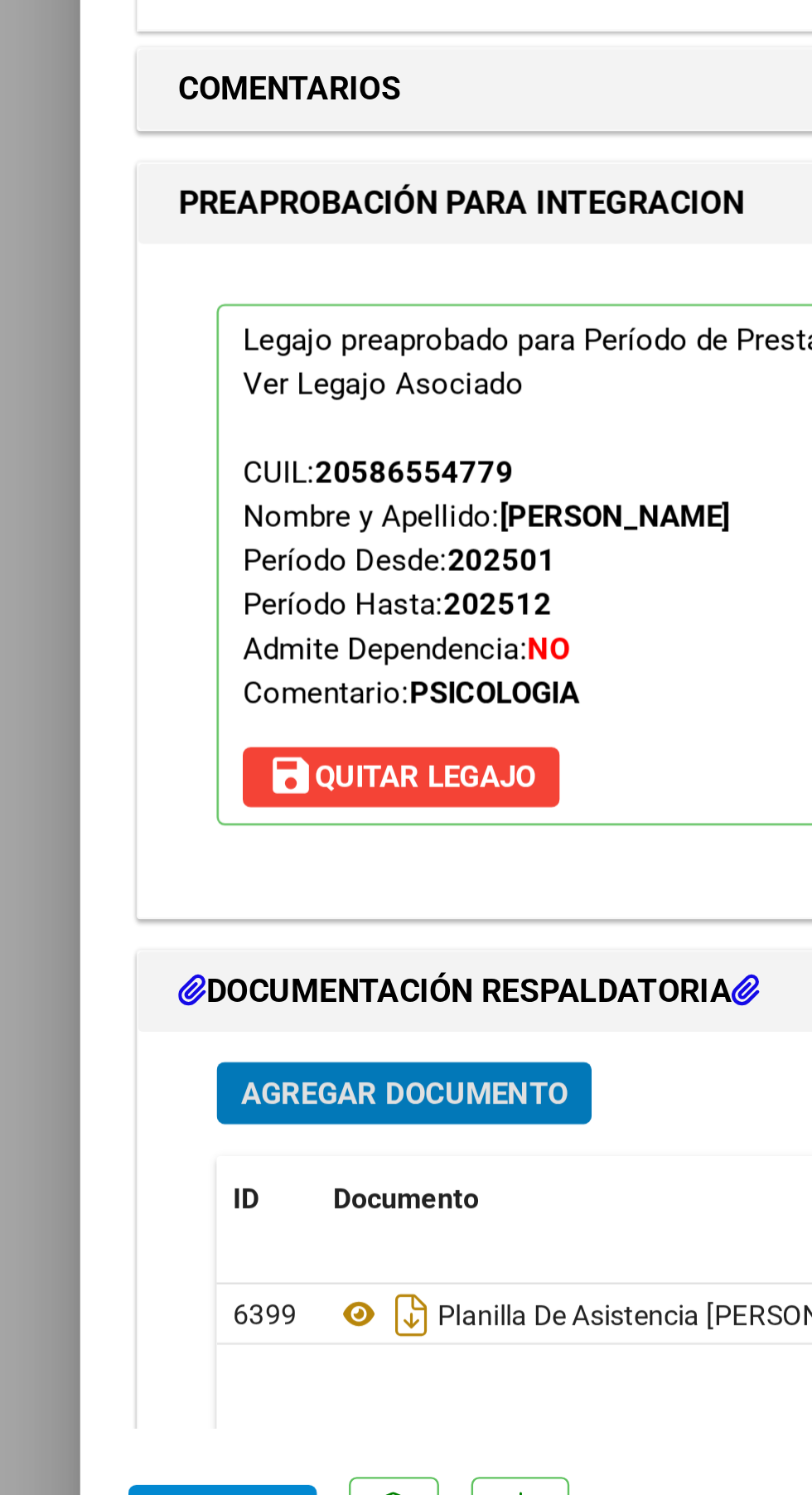
scroll to position [1168, 0]
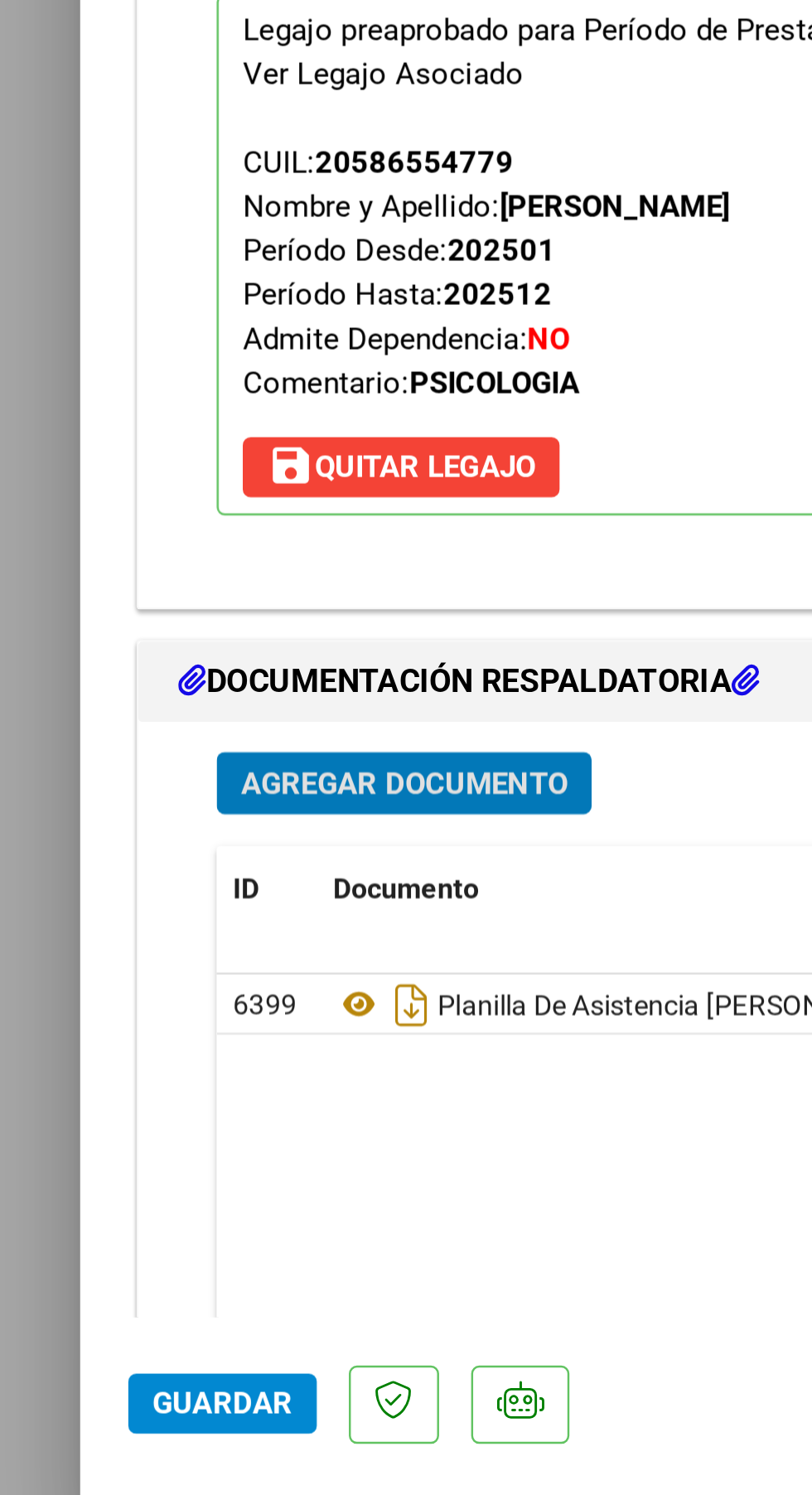
click at [97, 1283] on div "Agregar Documento ID Documento Usuario Subido Acción 6399 Planilla De Asistenci…" at bounding box center [406, 1125] width 698 height 339
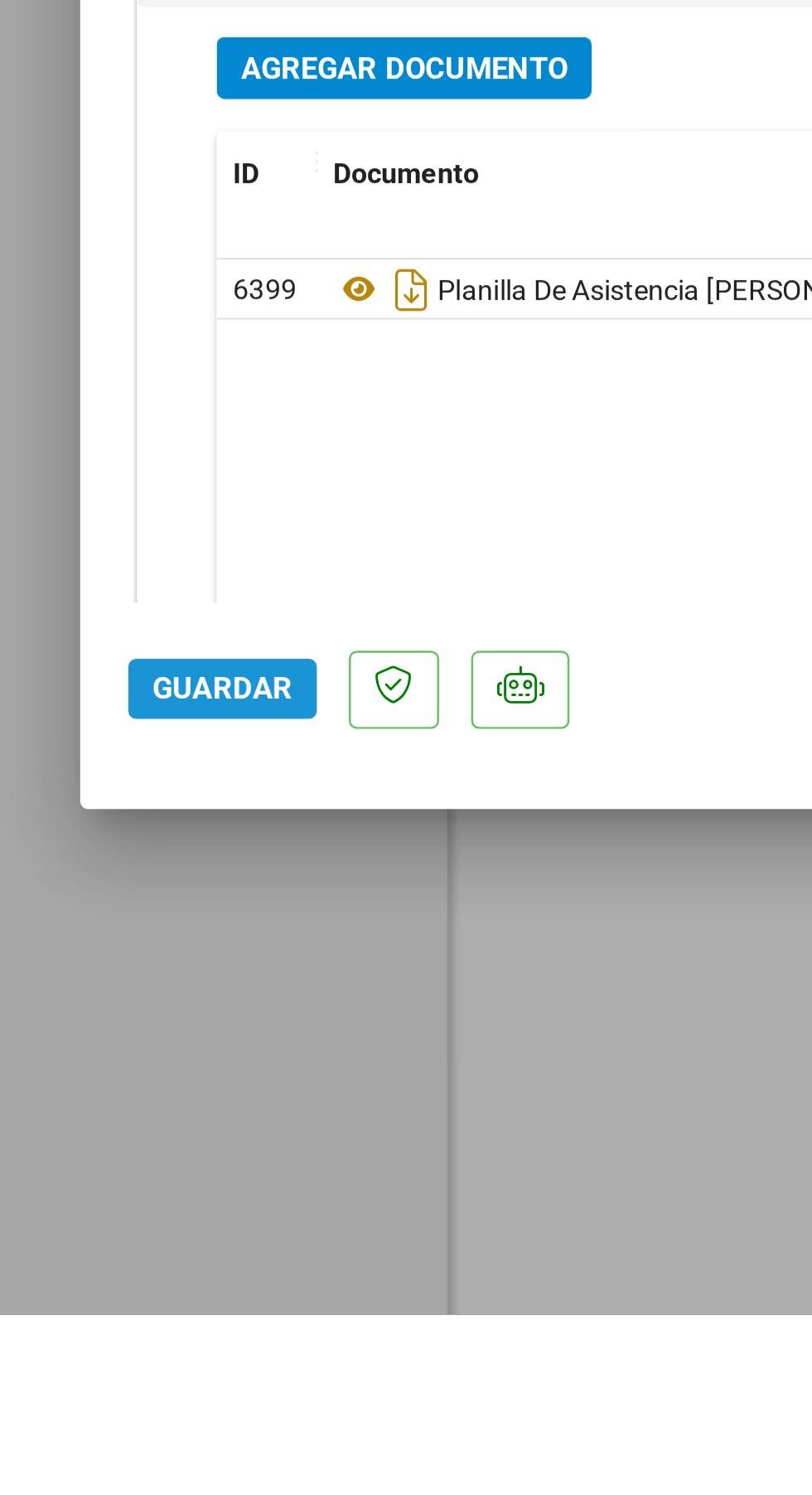
click at [112, 1245] on span "Guardar" at bounding box center [92, 1237] width 58 height 15
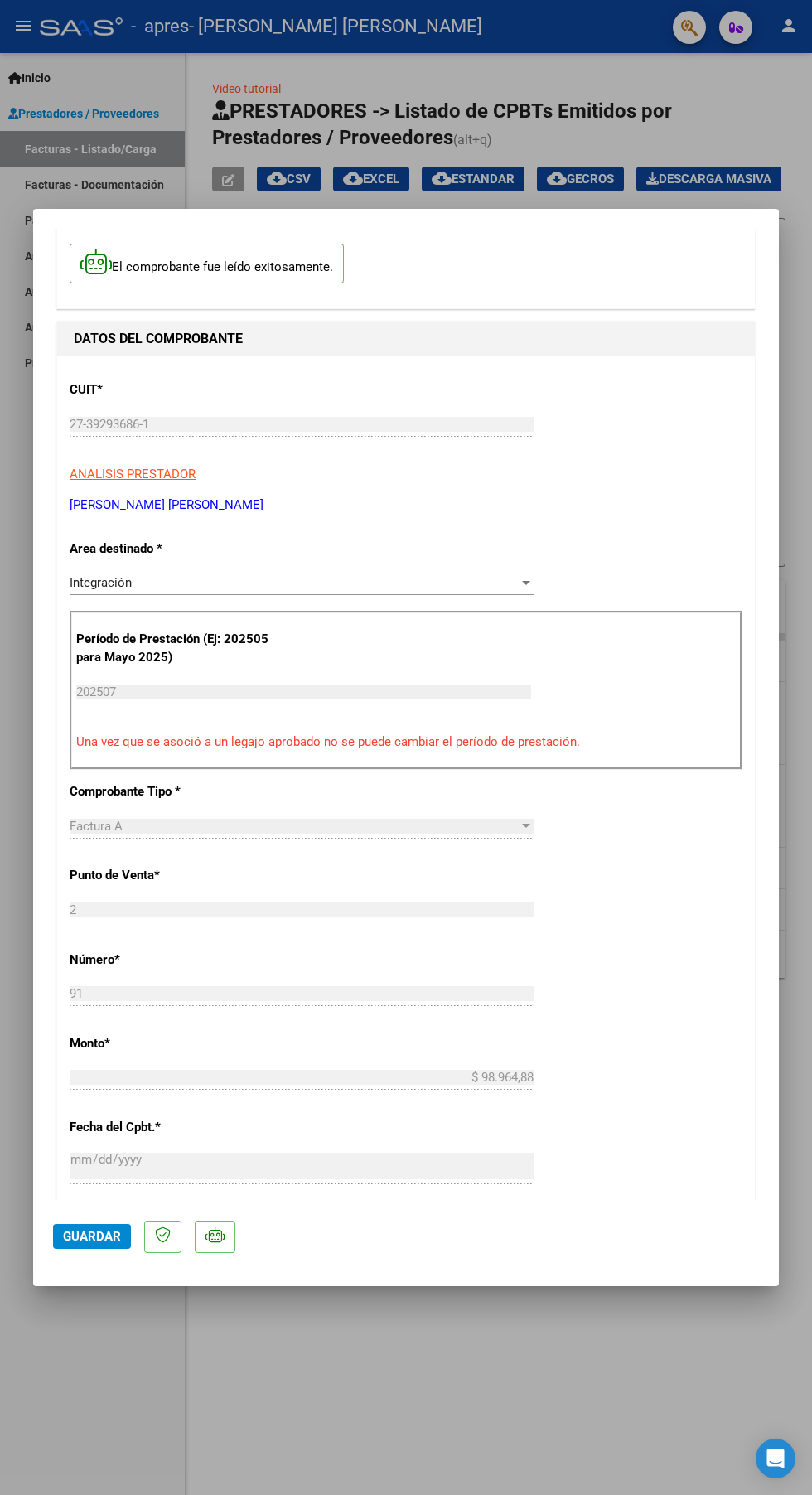
scroll to position [0, 0]
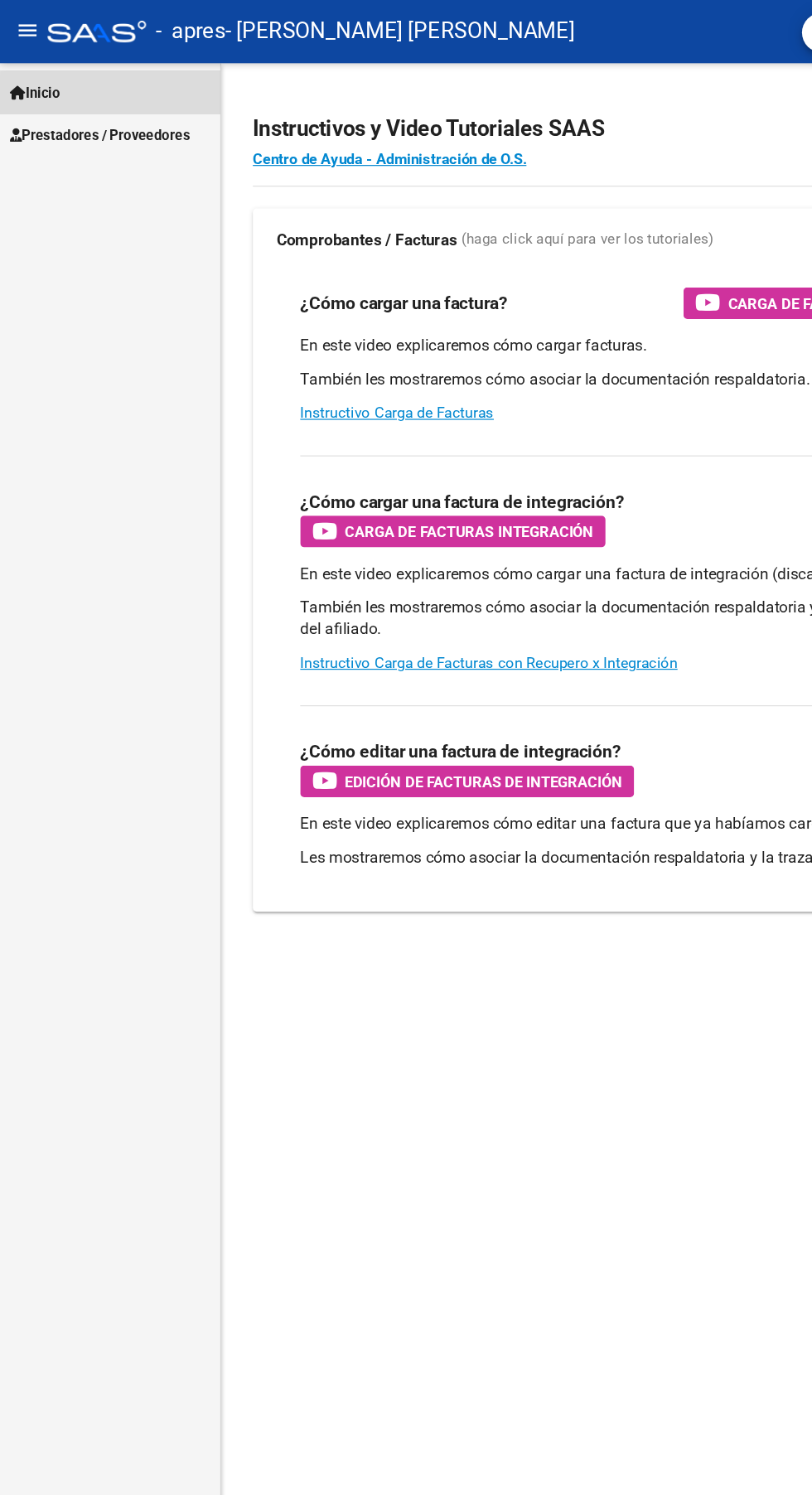
click at [146, 95] on link "Inicio" at bounding box center [92, 77] width 184 height 35
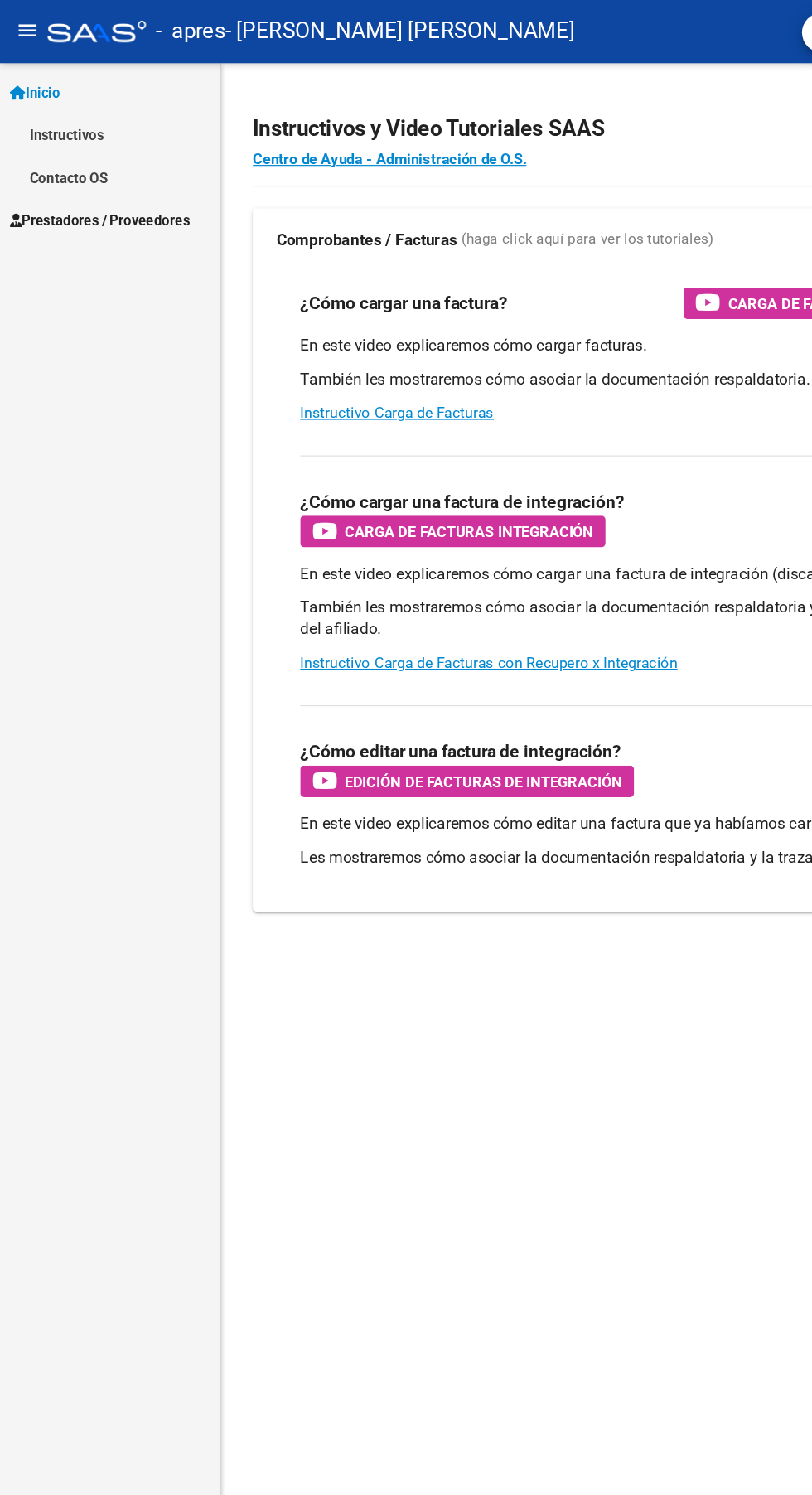
click at [99, 79] on link "Inicio" at bounding box center [92, 77] width 184 height 35
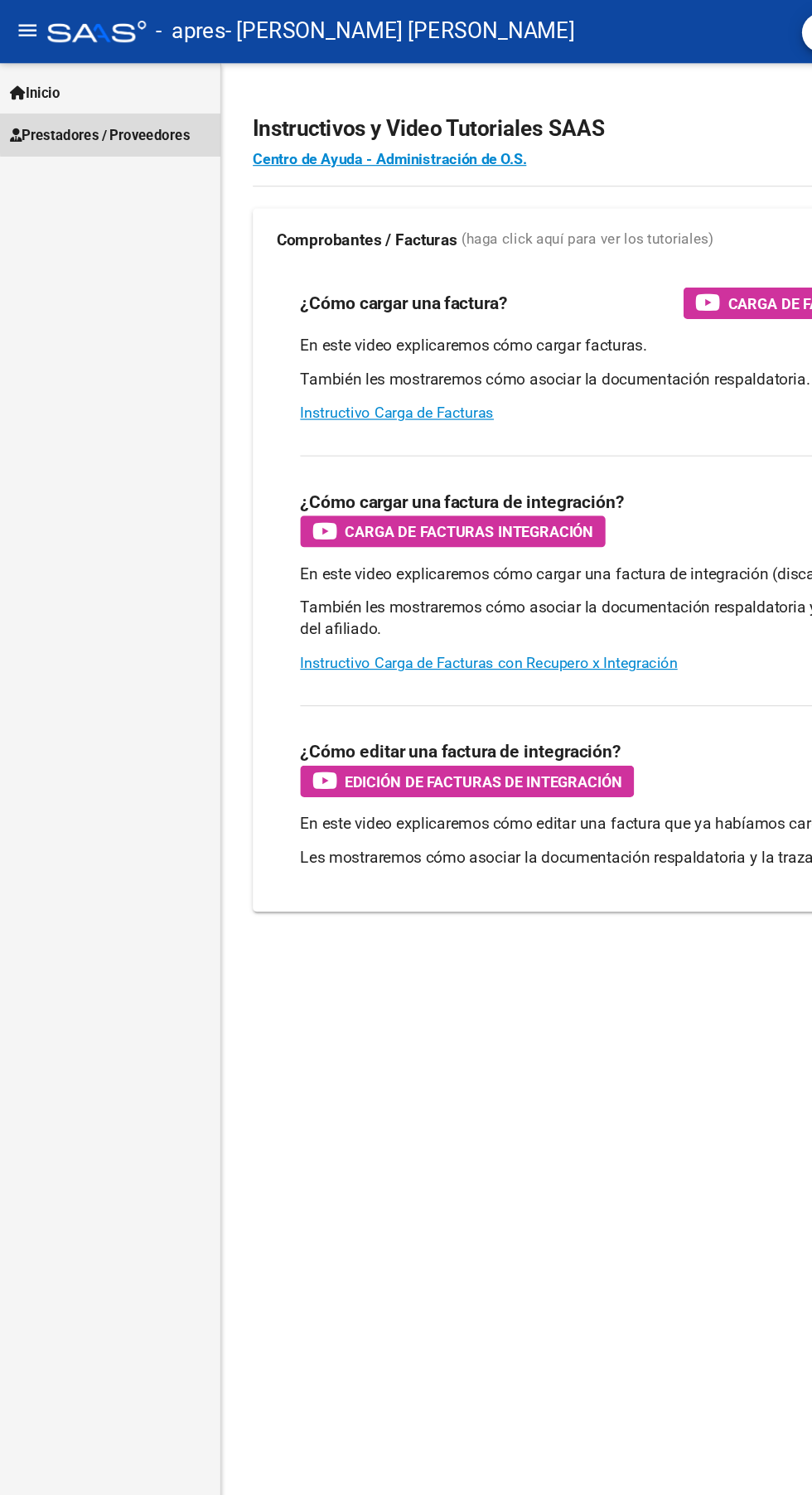
click at [159, 108] on span "Prestadores / Proveedores" at bounding box center [83, 114] width 151 height 19
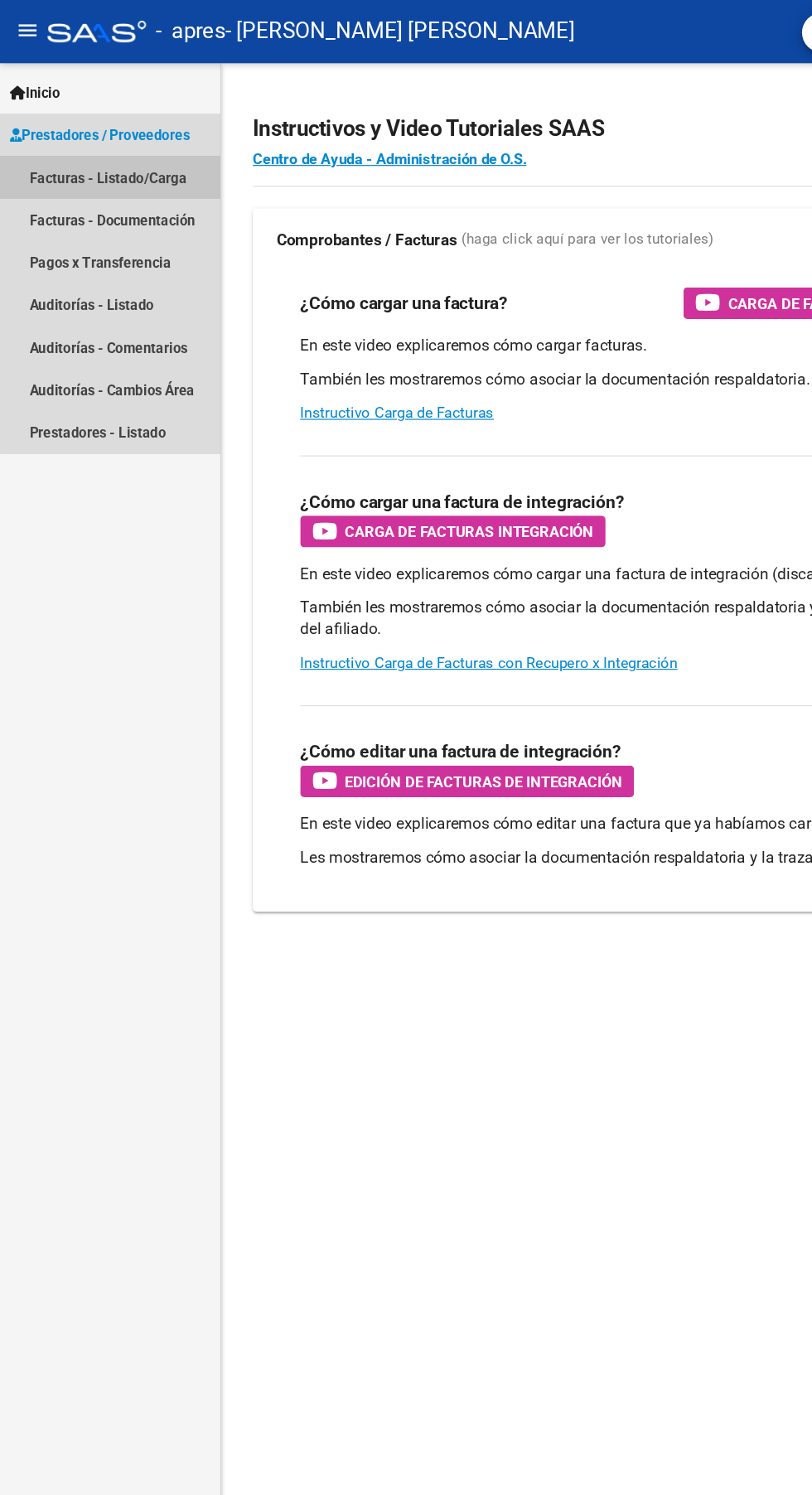
click at [133, 147] on link "Facturas - Listado/Carga" at bounding box center [92, 148] width 184 height 35
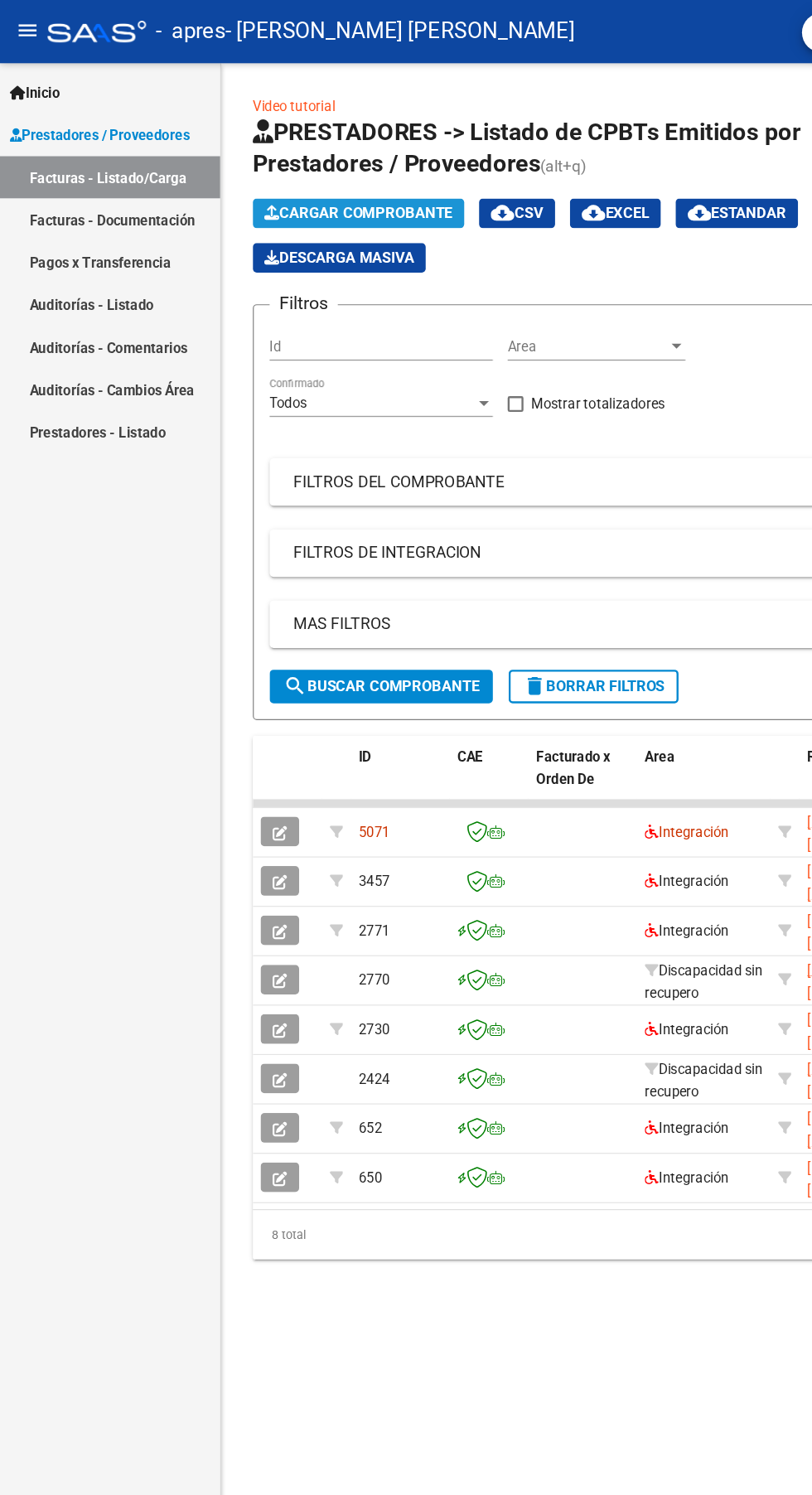
click at [341, 172] on span "Cargar Comprobante" at bounding box center [301, 179] width 158 height 15
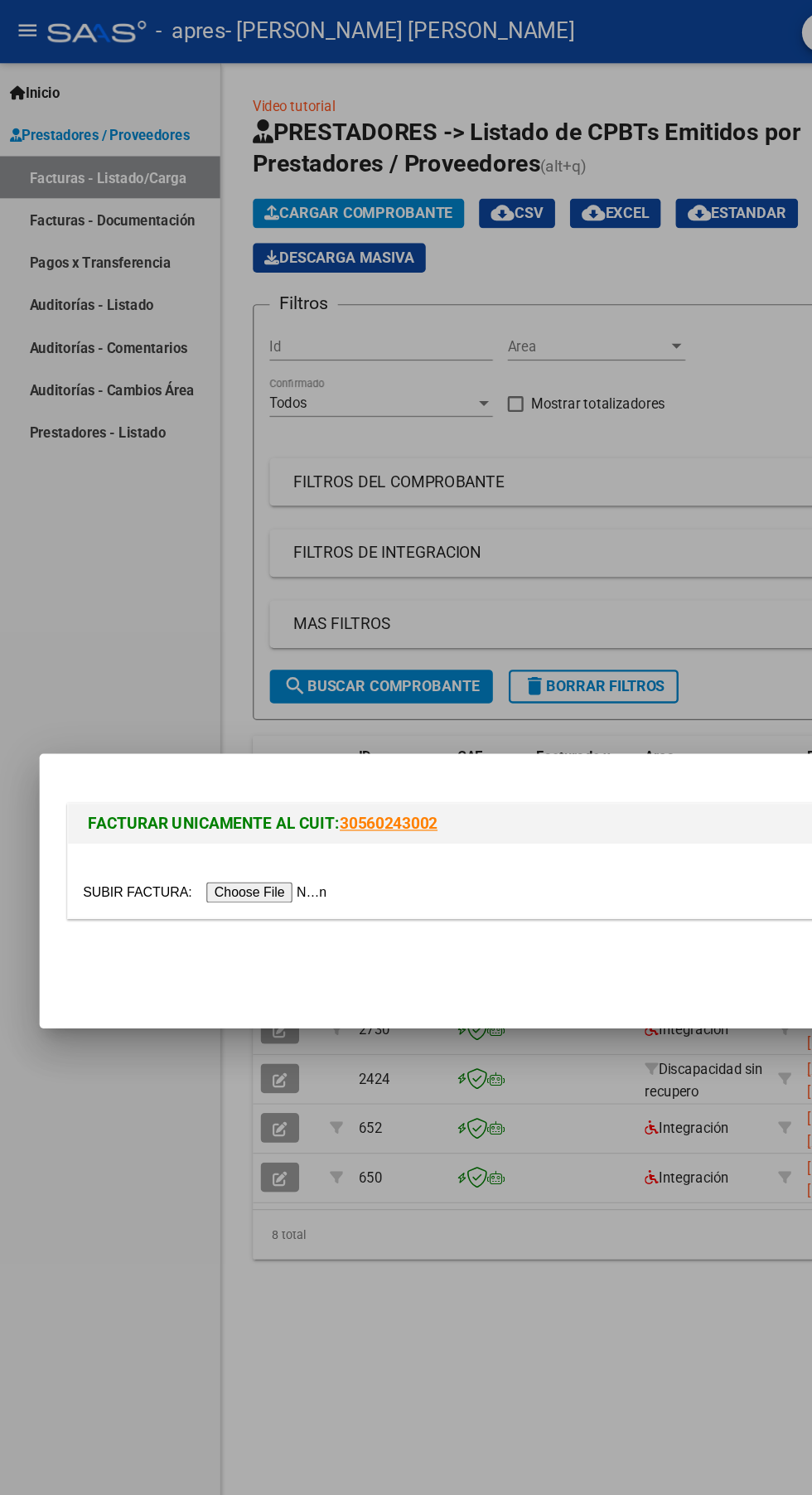
click at [246, 748] on input "file" at bounding box center [174, 748] width 209 height 18
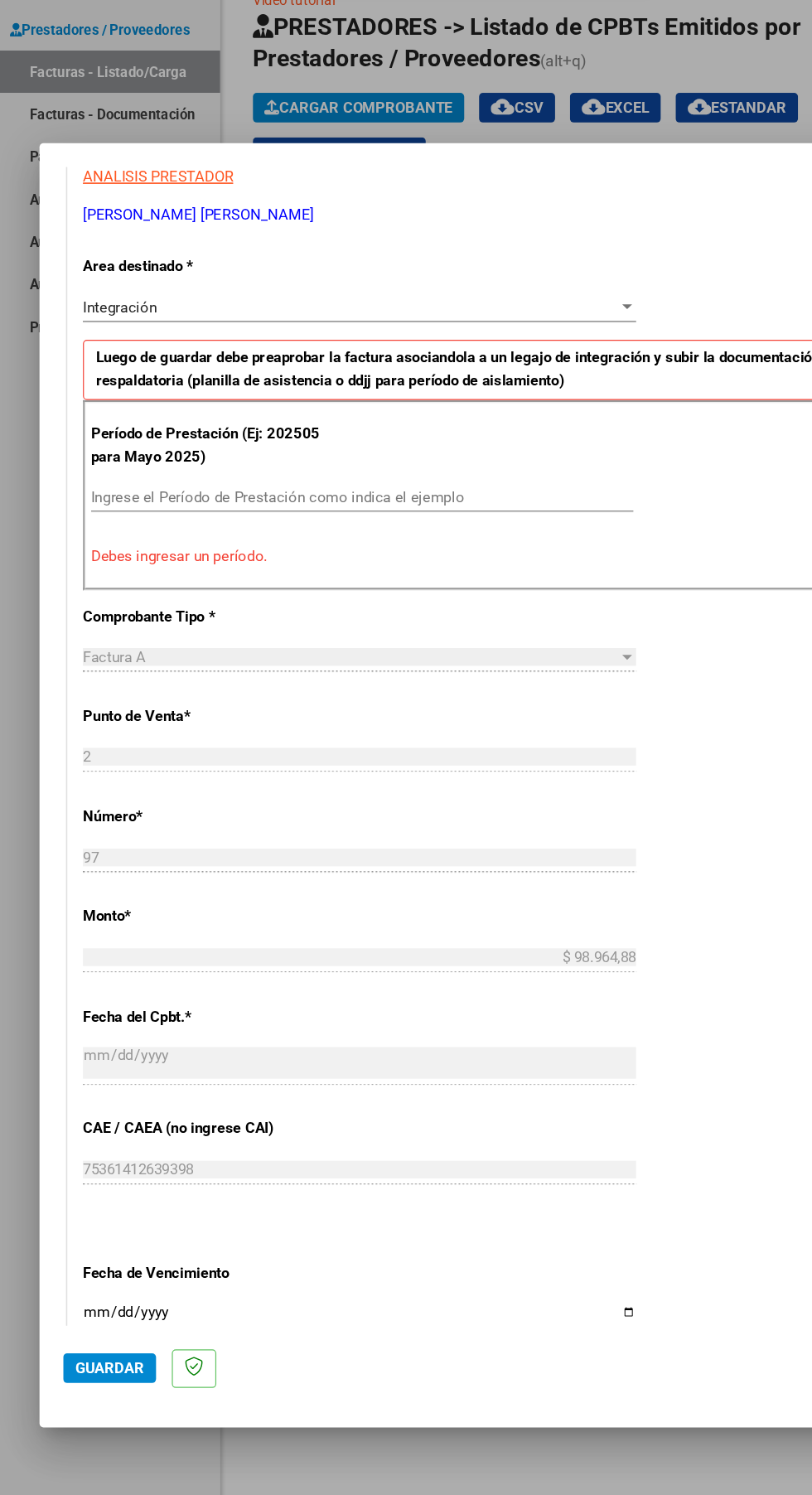
scroll to position [318, 0]
click at [351, 497] on input "Ingrese el Período de Prestación como indica el ejemplo" at bounding box center [303, 505] width 455 height 15
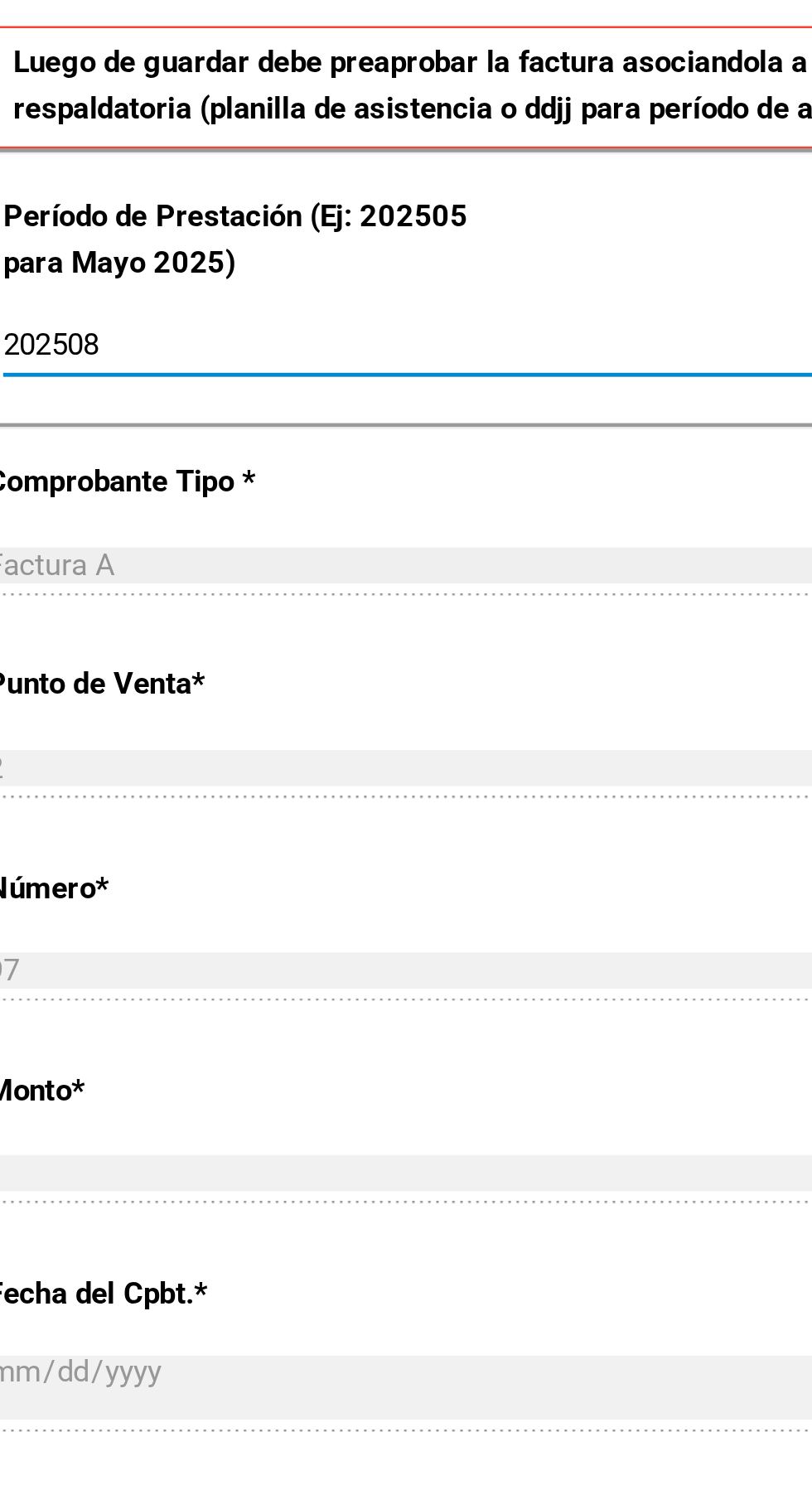
scroll to position [431, 0]
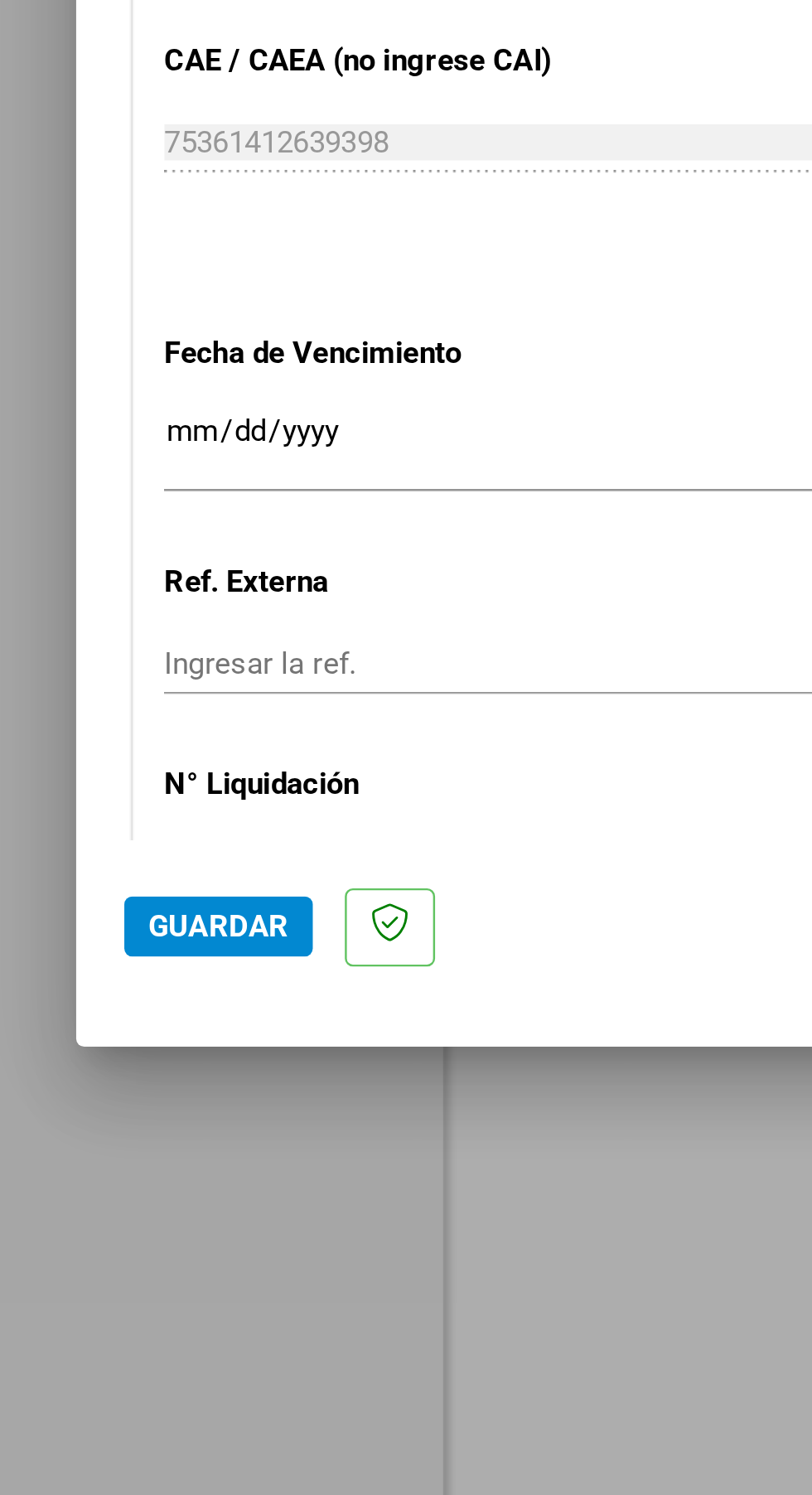
type input "202508"
click at [219, 1026] on input "Ingresar la fecha" at bounding box center [301, 1039] width 464 height 27
type input "2025-09-18"
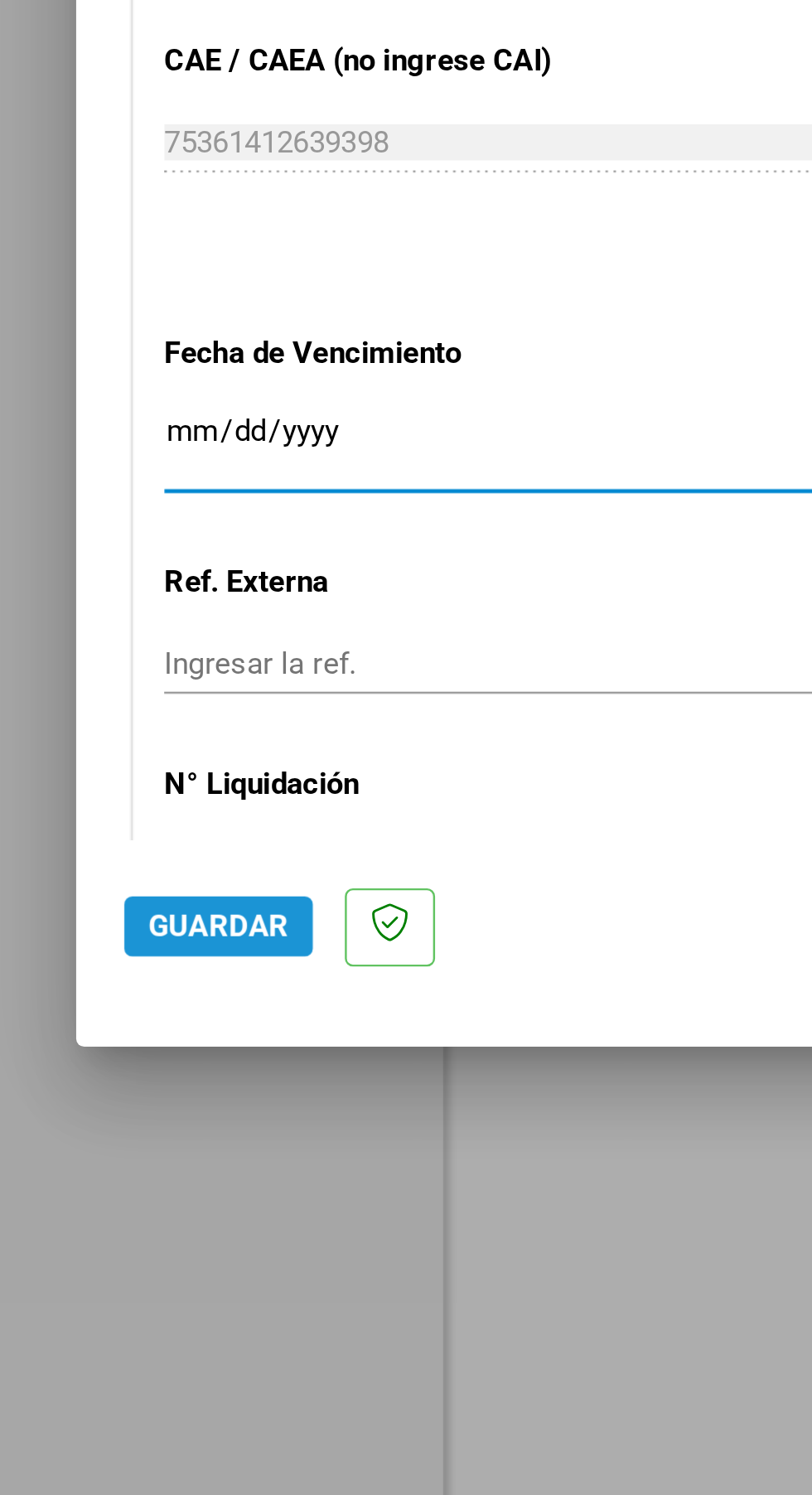
click at [82, 1245] on span "Guardar" at bounding box center [92, 1237] width 58 height 15
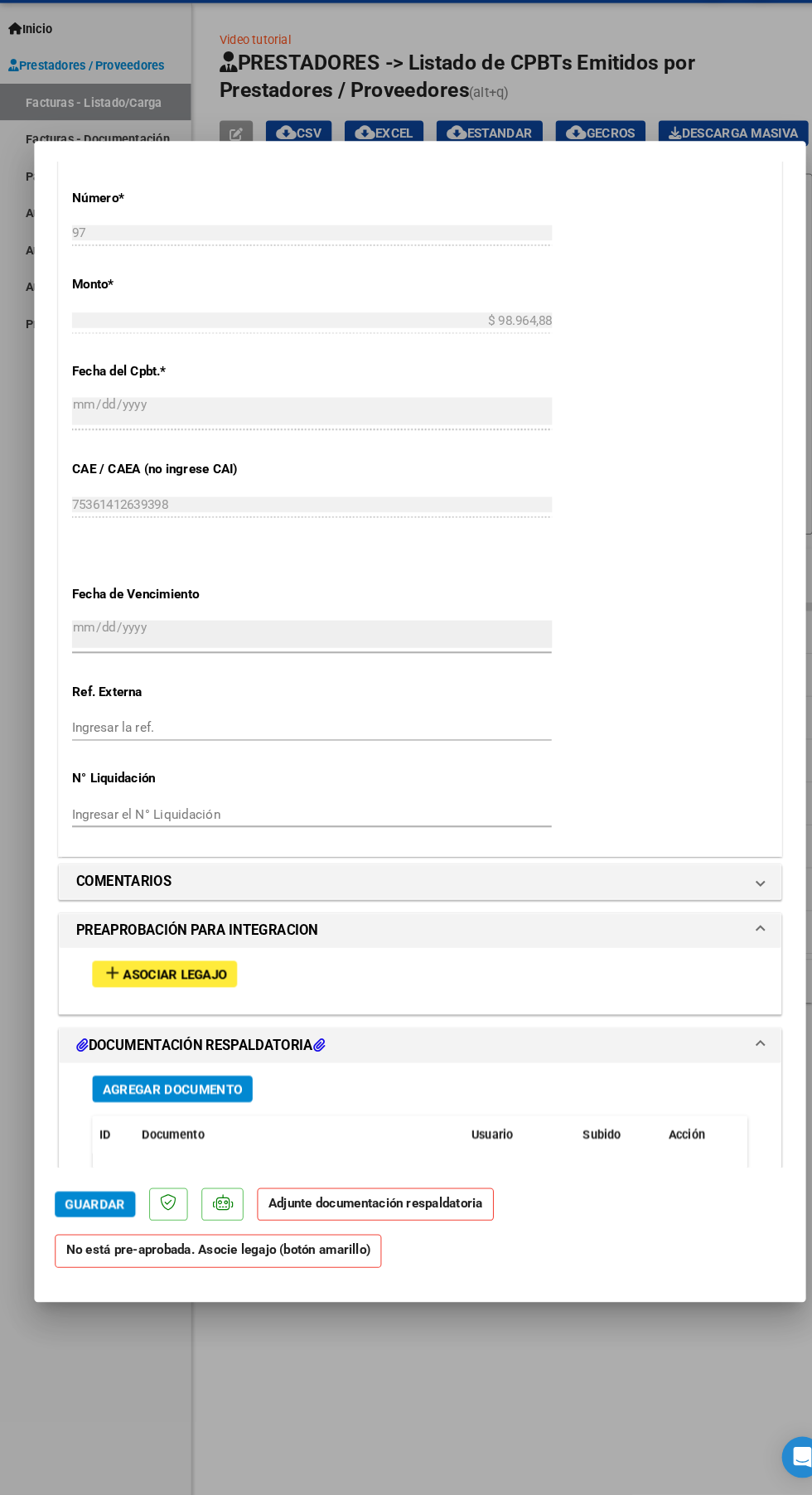
scroll to position [910, 0]
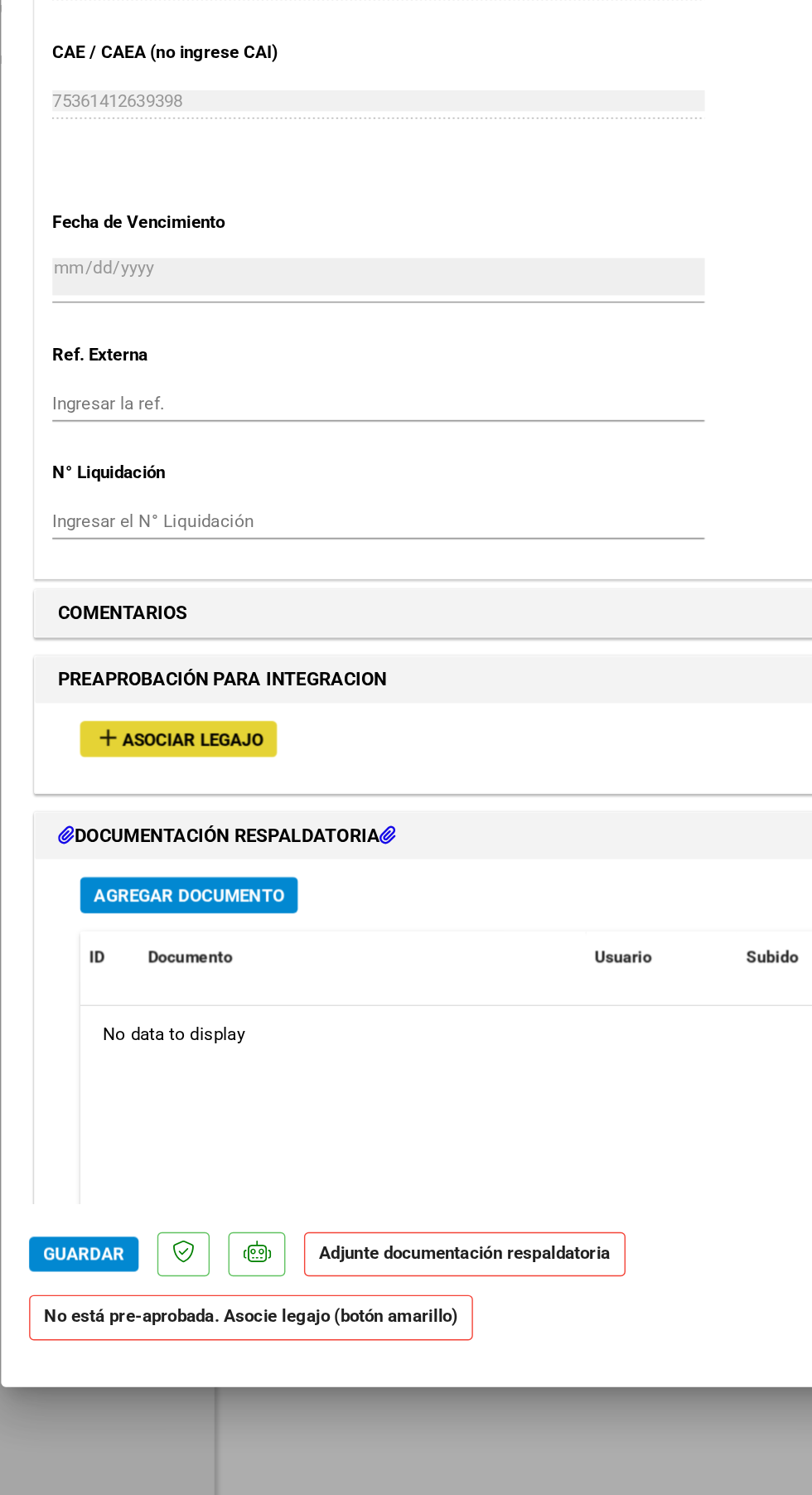
click at [204, 840] on span "Asociar Legajo" at bounding box center [170, 848] width 100 height 15
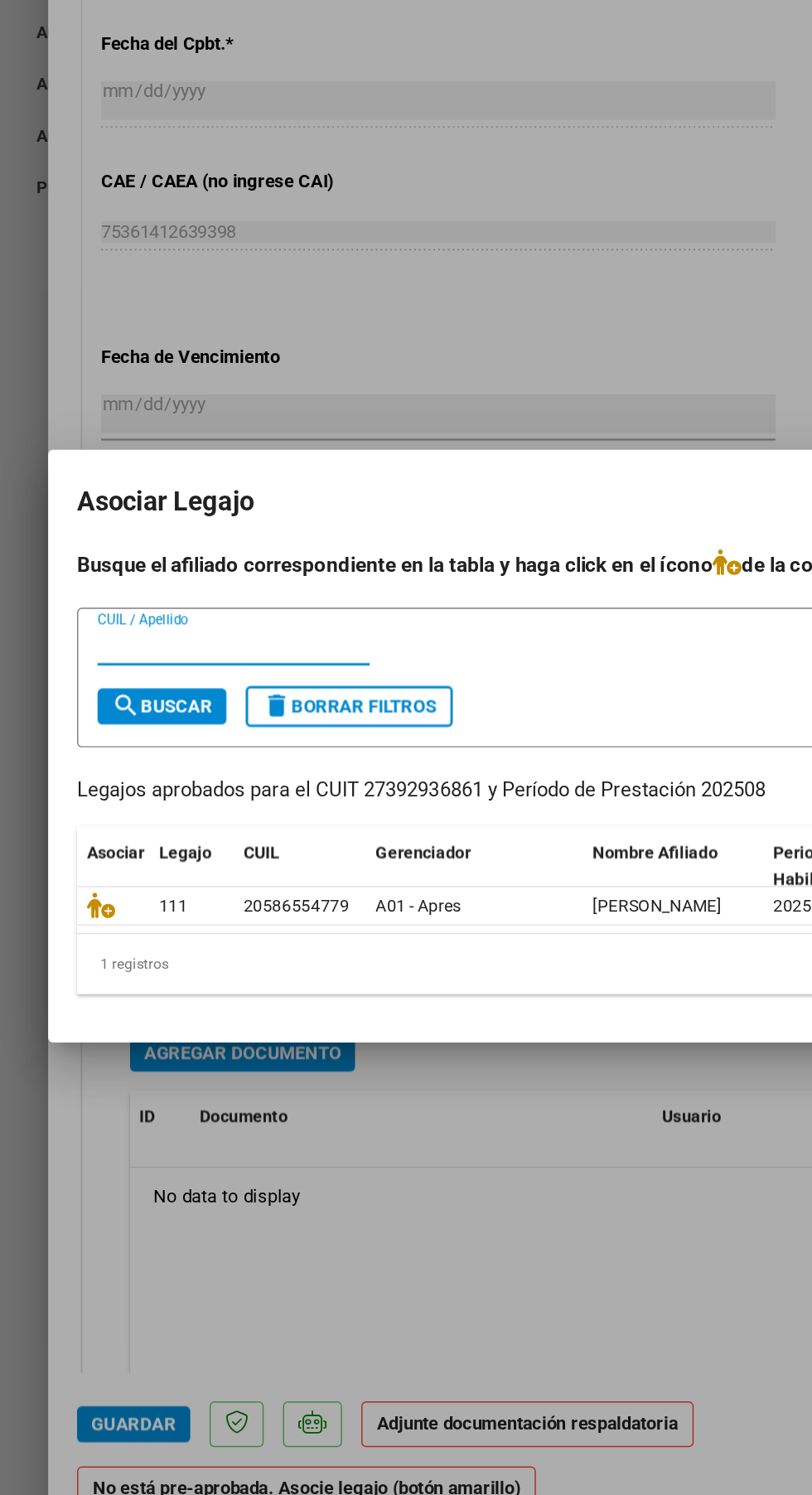
click at [71, 849] on icon at bounding box center [69, 857] width 19 height 19
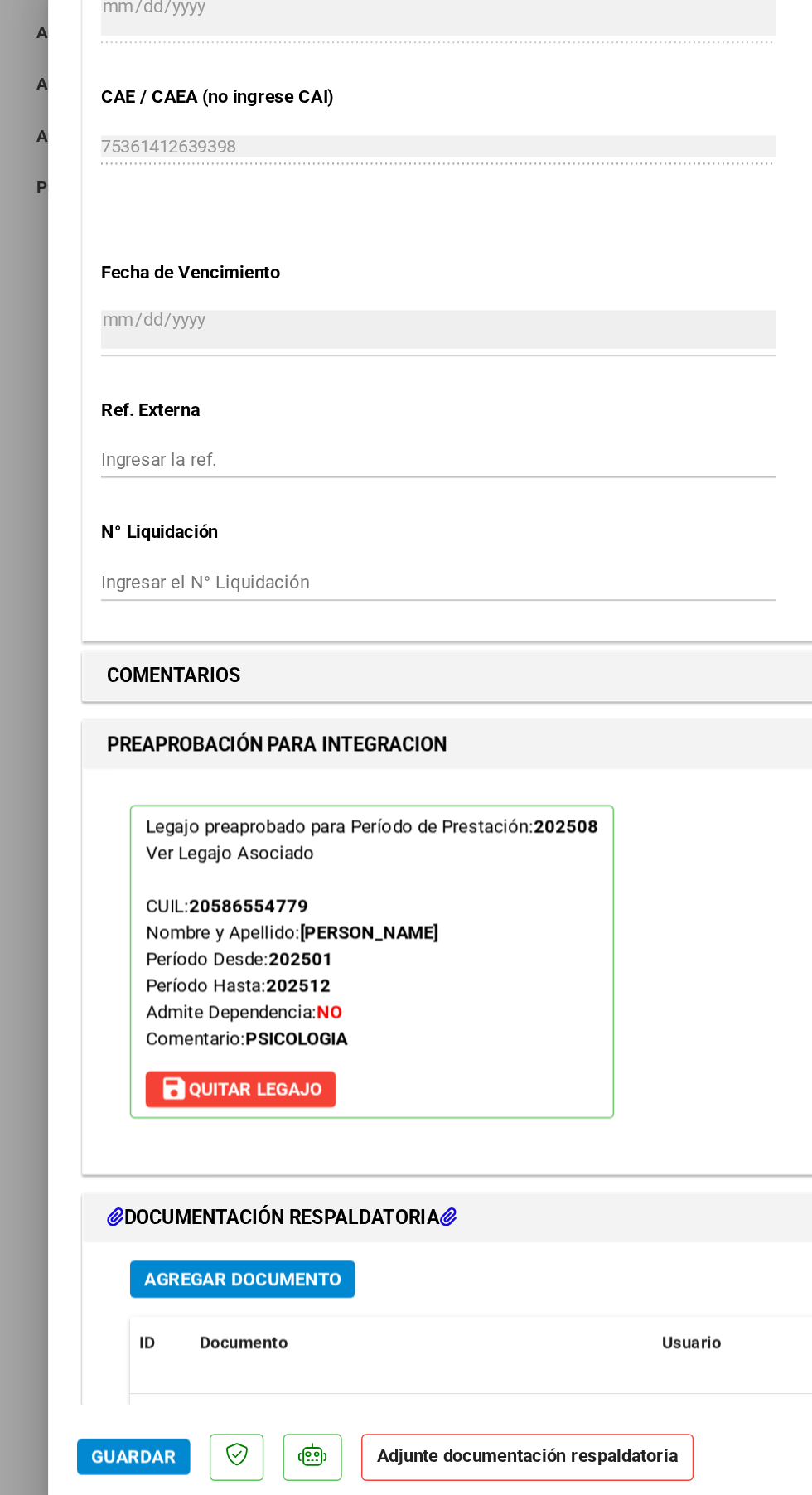
scroll to position [1168, 0]
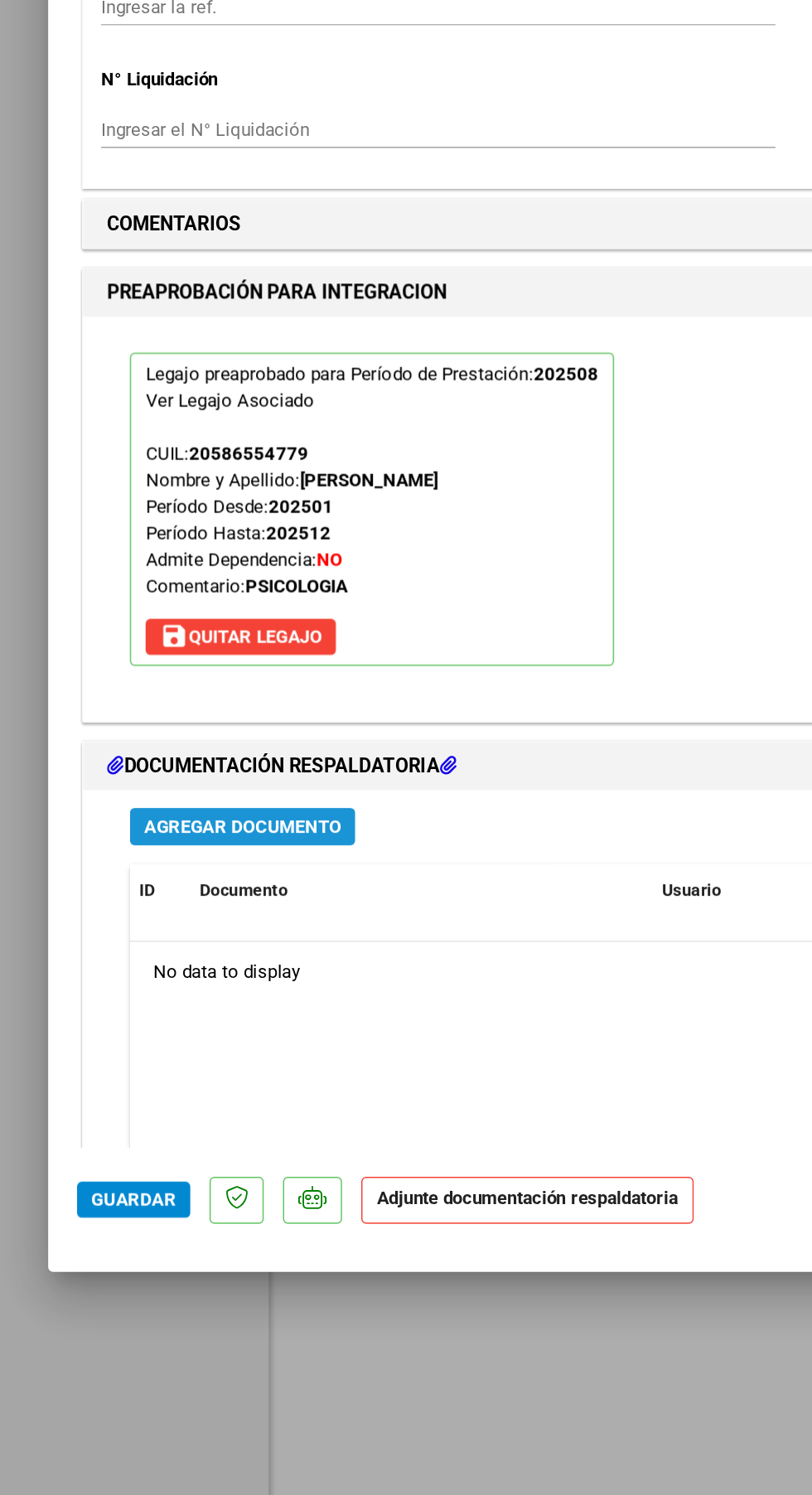
click at [209, 973] on span "Agregar Documento" at bounding box center [167, 980] width 135 height 15
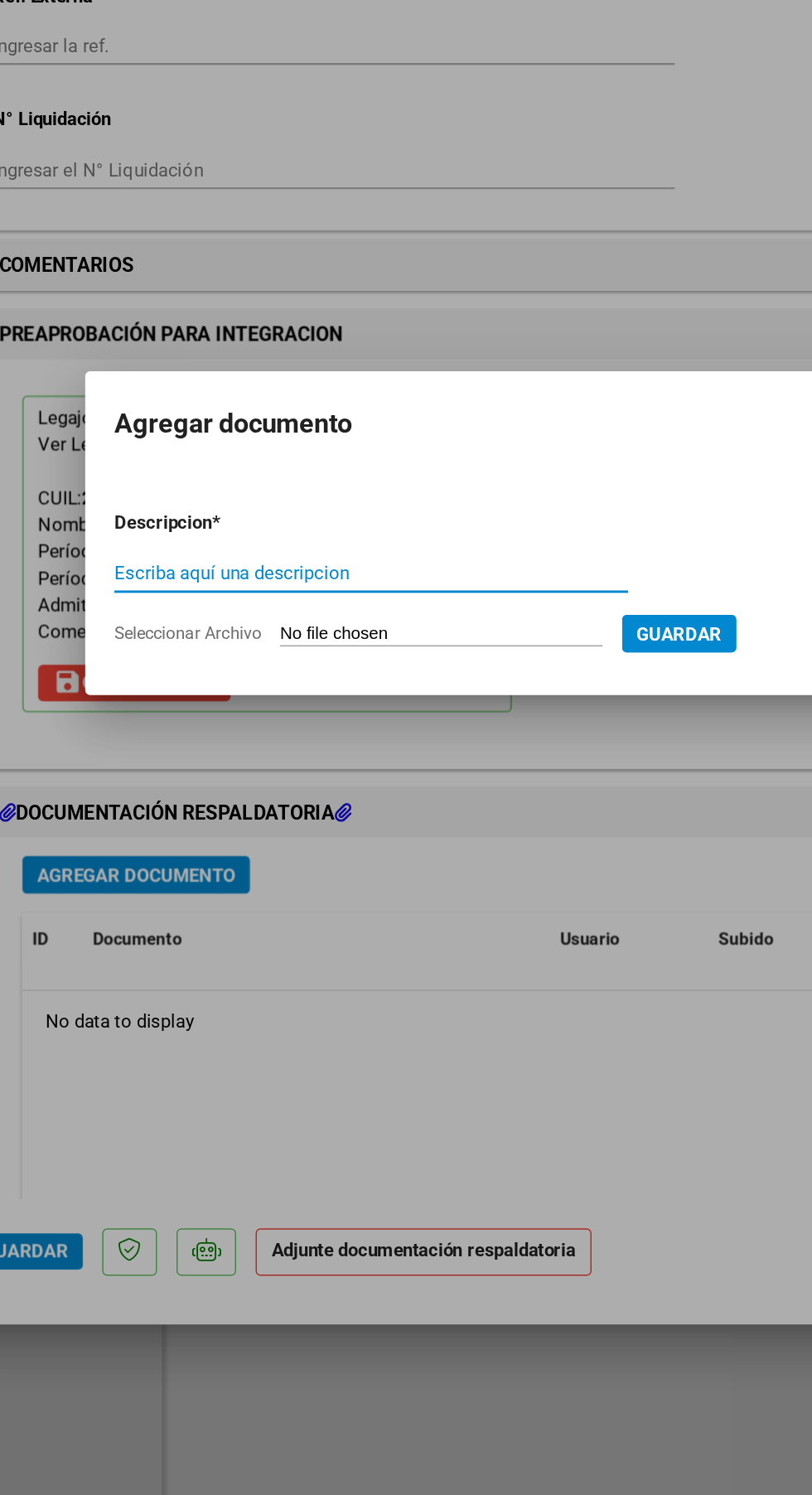
click at [371, 779] on input "Escriba aquí una descripcion" at bounding box center [326, 775] width 349 height 15
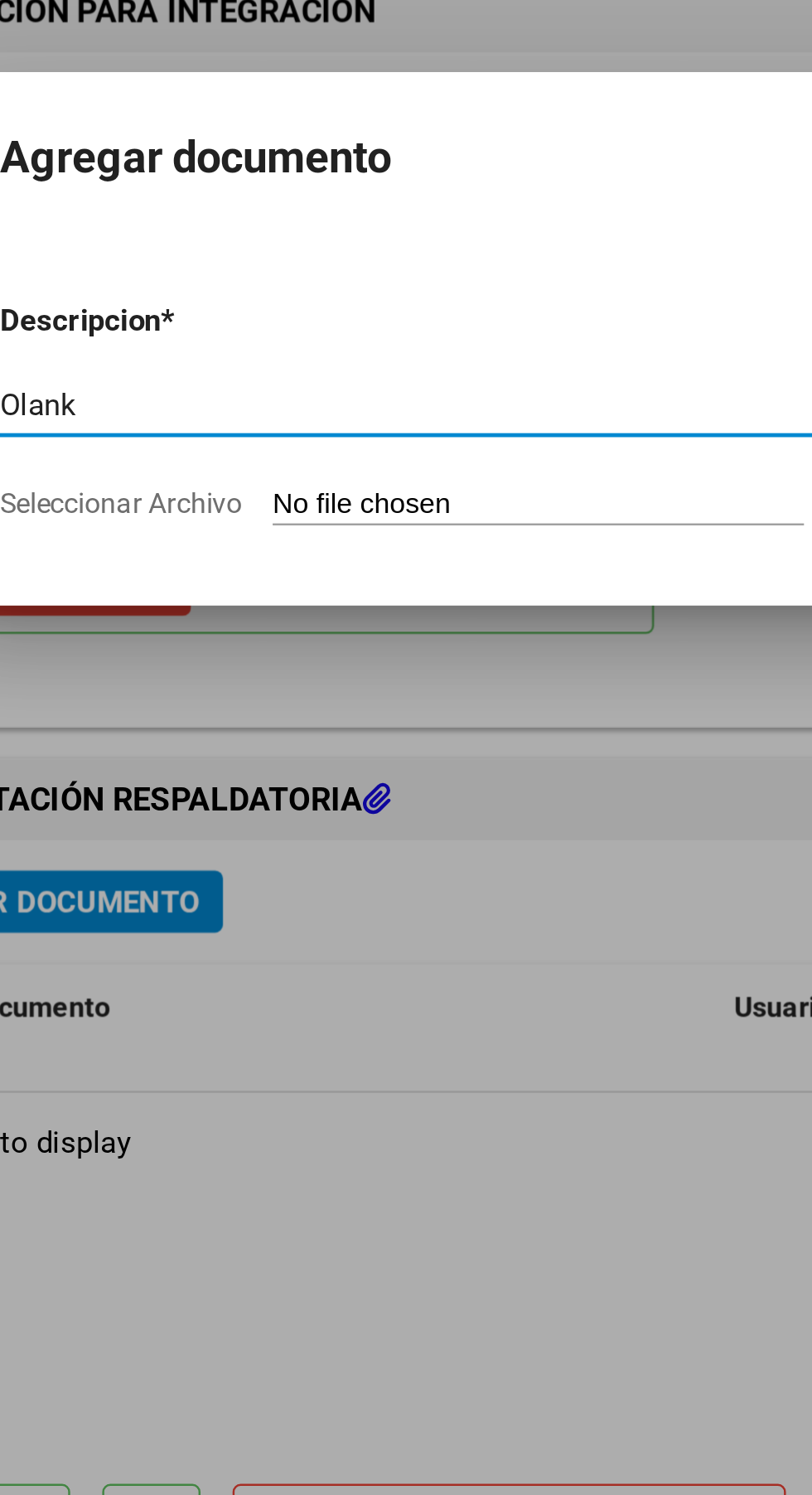
type input "Olankl"
type input "Planilla asistencia agosto Gomez Ignacio"
click at [293, 822] on input "Seleccionar Archivo" at bounding box center [374, 816] width 220 height 16
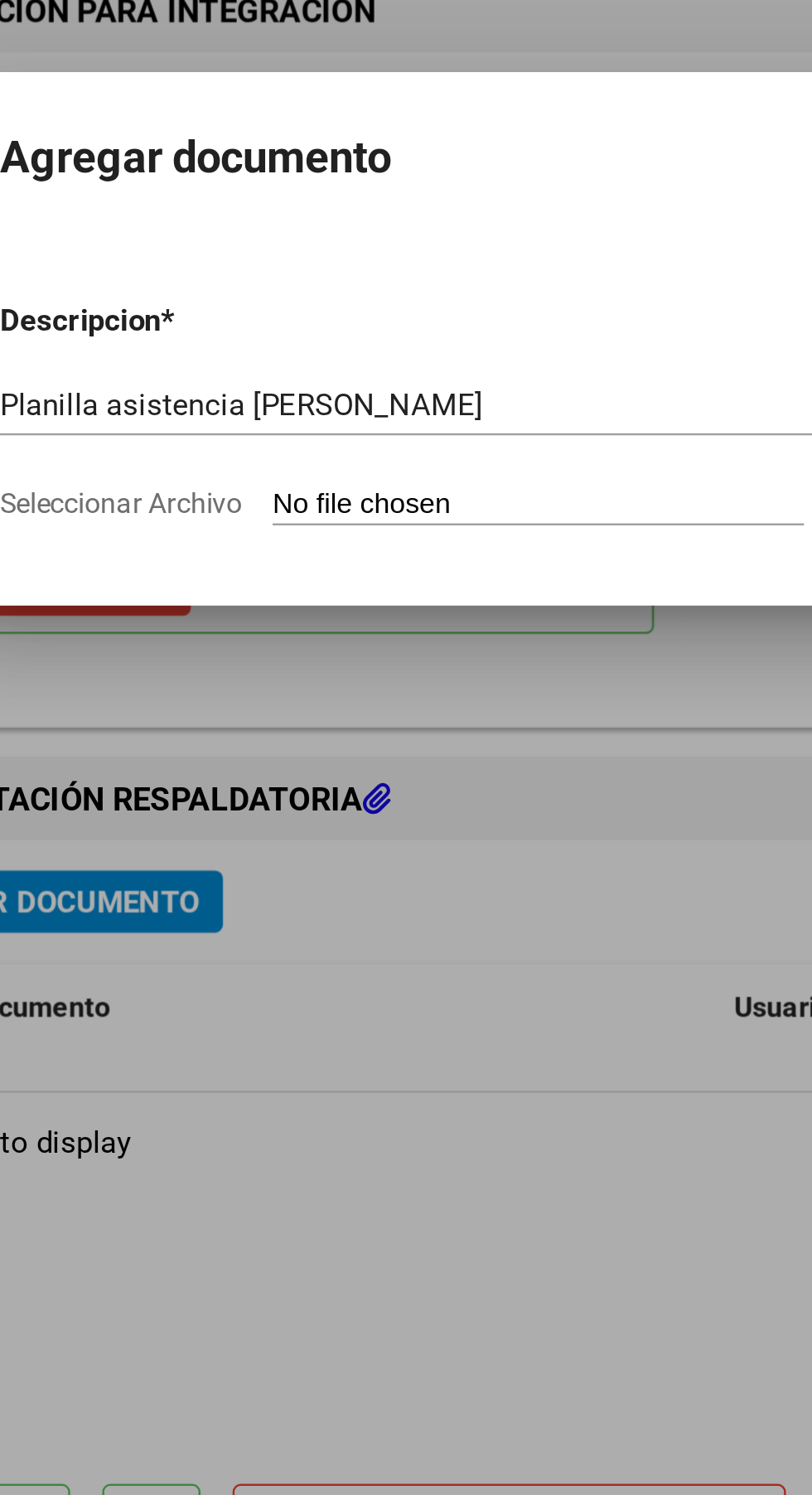
type input "C:\fakepath\Adobe Scan 11 sept 2025 (1)_1.pdf"
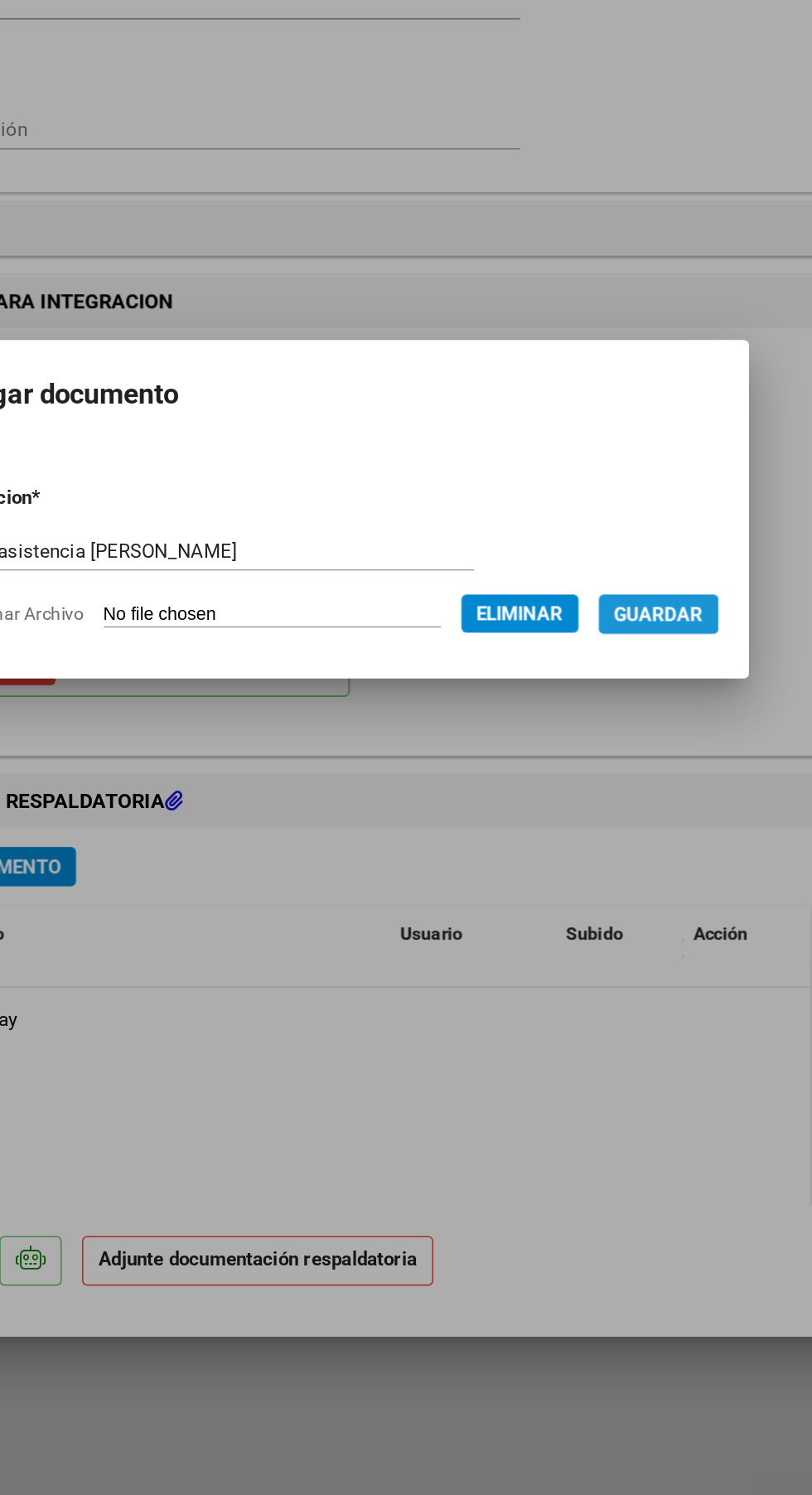
click at [651, 814] on span "Guardar" at bounding box center [624, 816] width 58 height 15
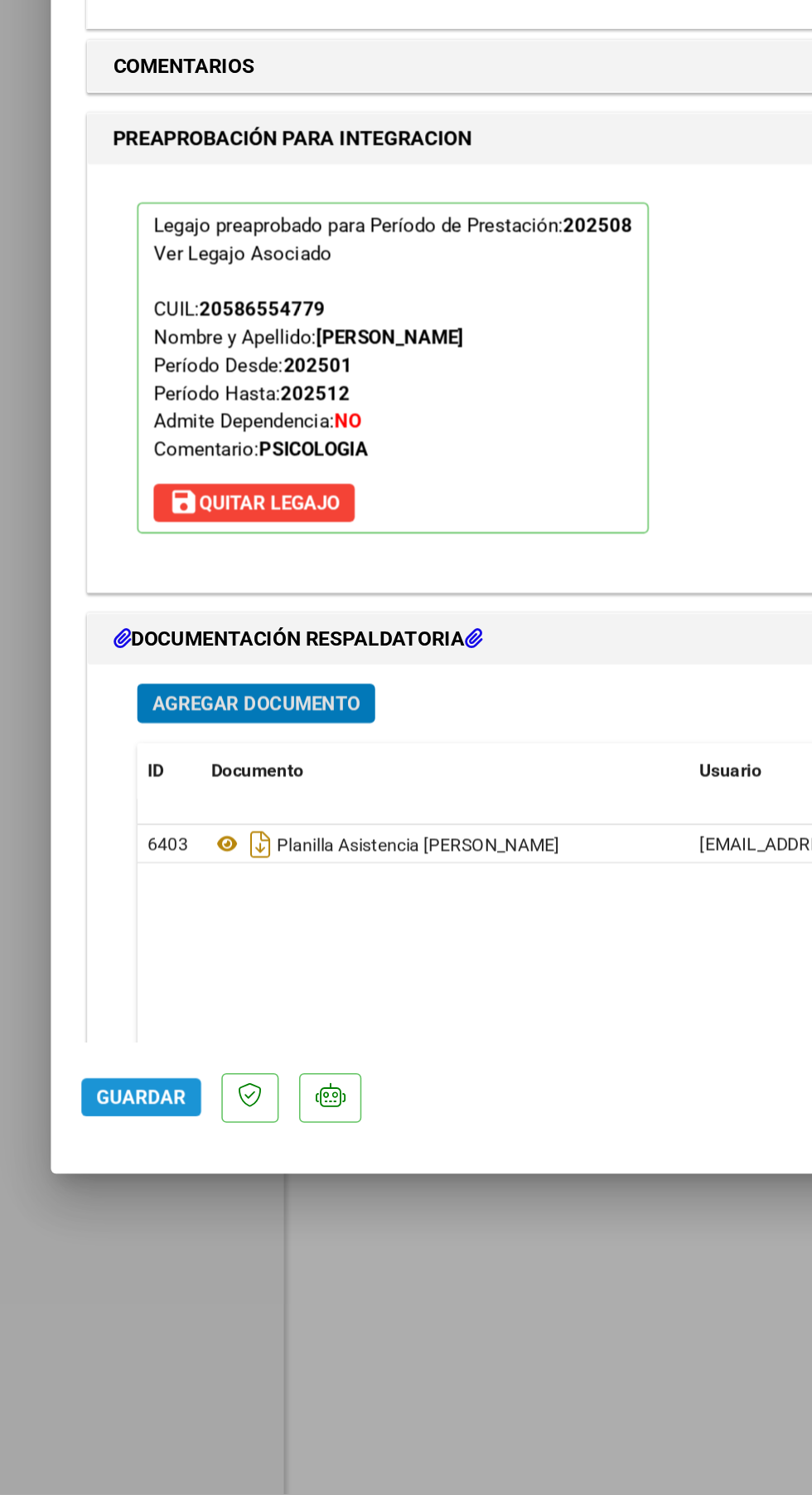
click at [53, 1249] on button "Guardar" at bounding box center [92, 1236] width 78 height 25
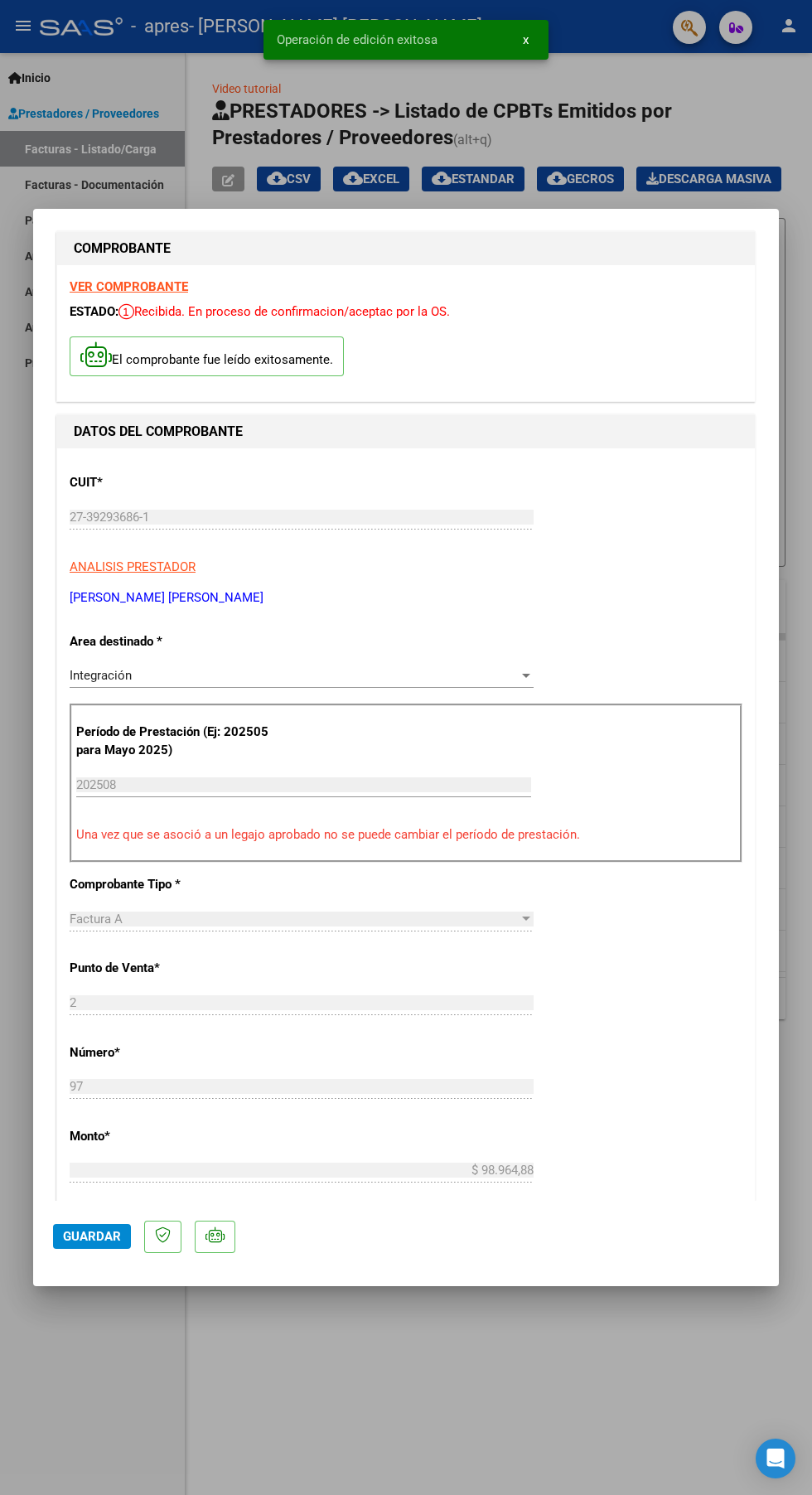
scroll to position [0, 0]
